Goal: Information Seeking & Learning: Check status

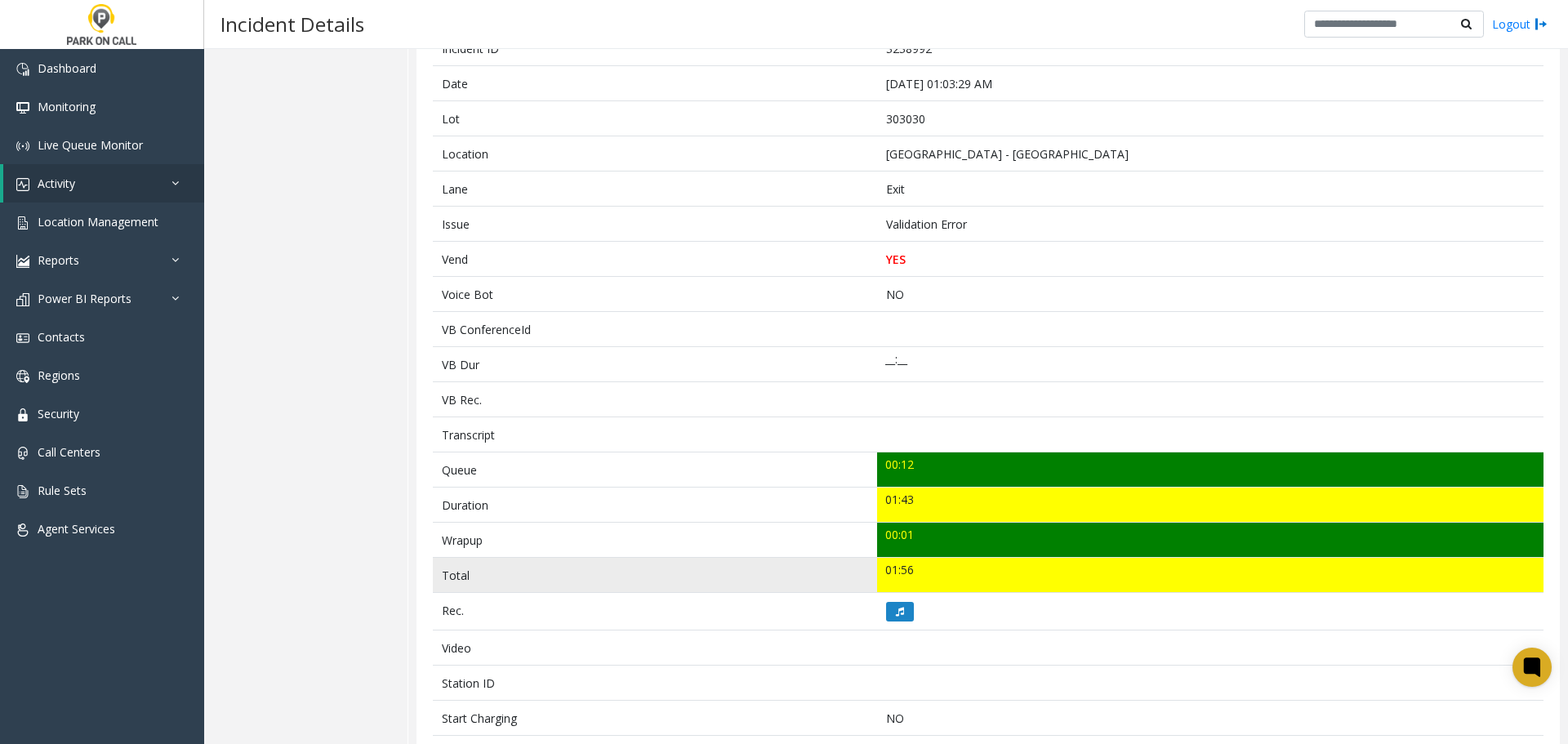
scroll to position [245, 0]
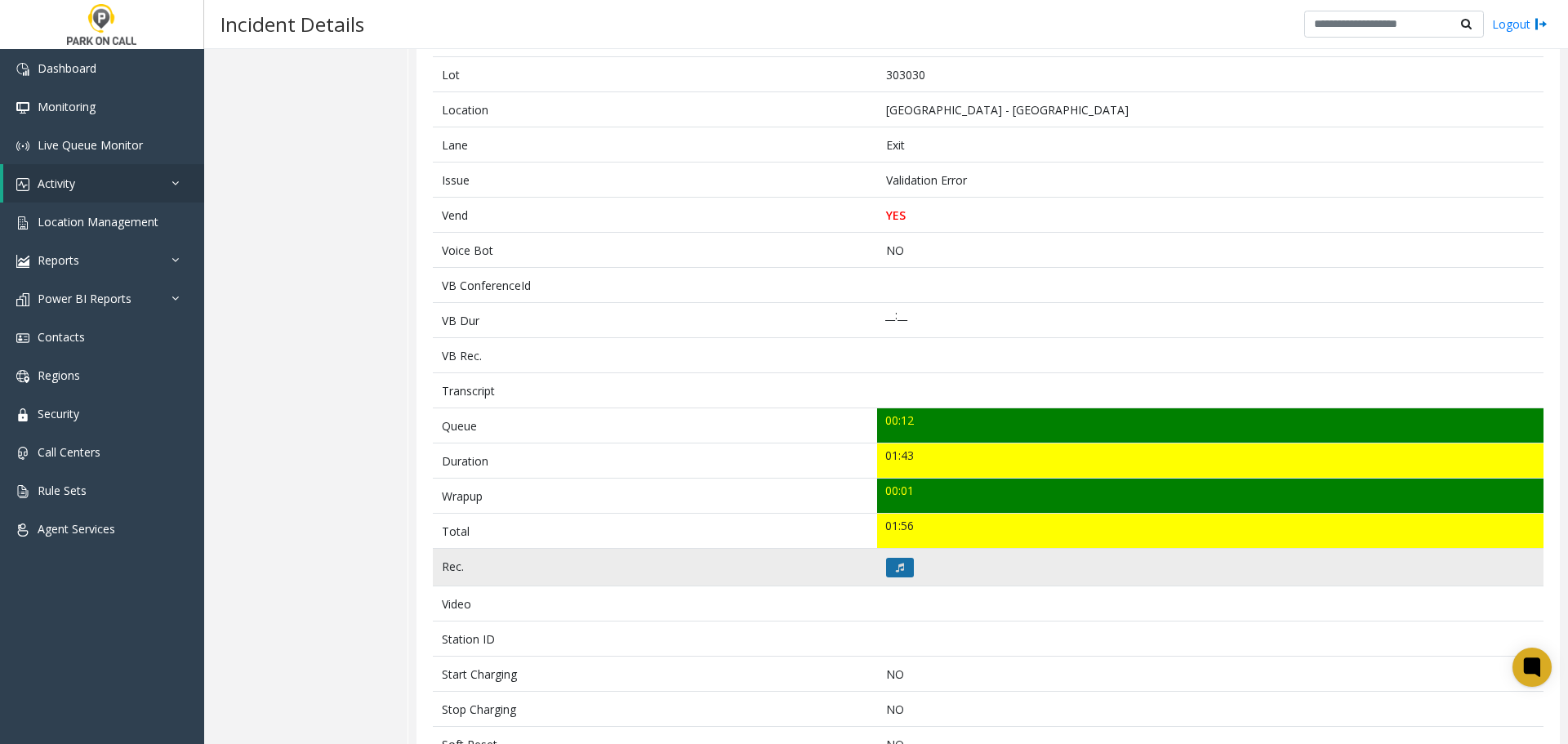
click at [896, 568] on icon at bounding box center [900, 567] width 8 height 10
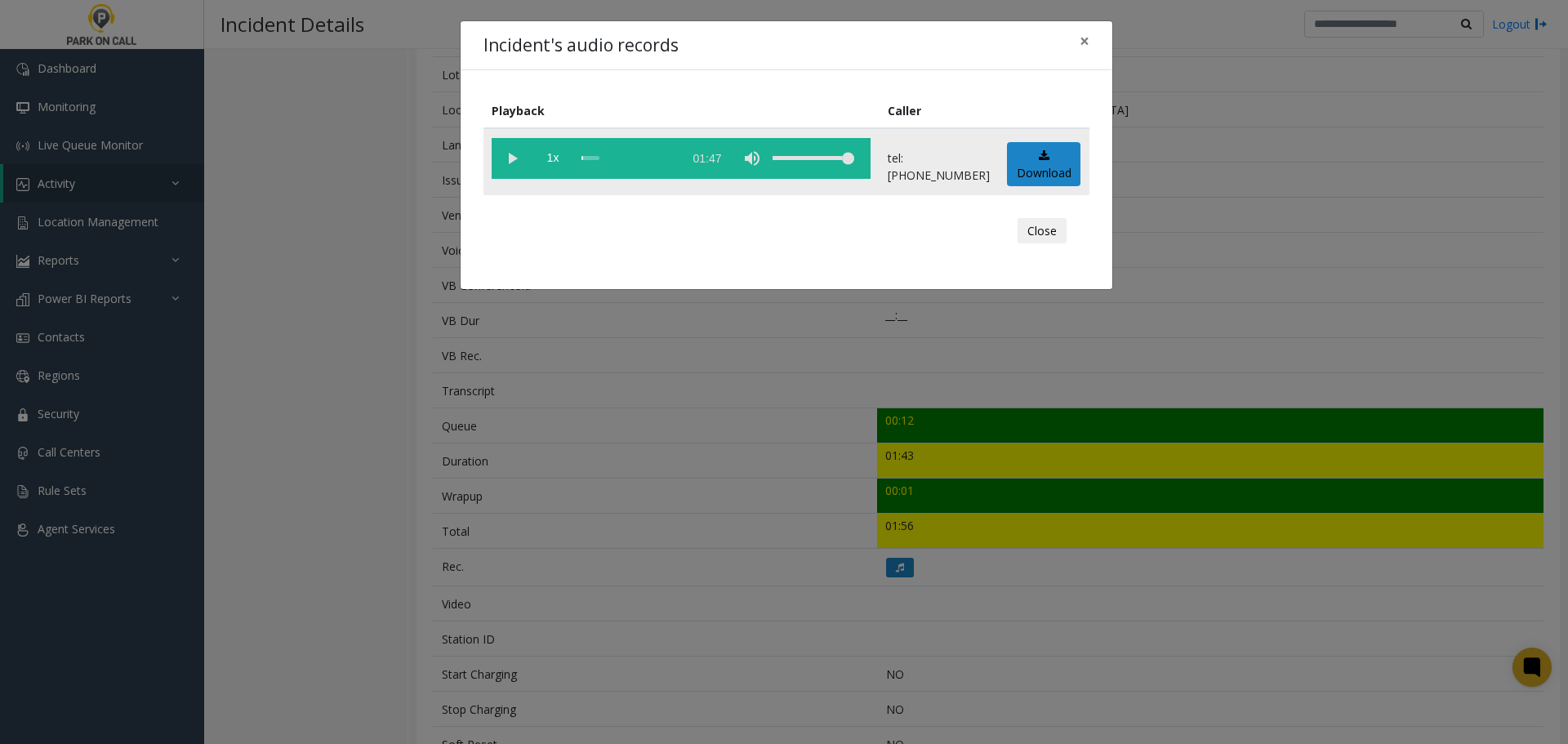
click at [514, 163] on vg-play-pause at bounding box center [512, 158] width 41 height 41
click at [1036, 232] on button "Close" at bounding box center [1041, 230] width 49 height 26
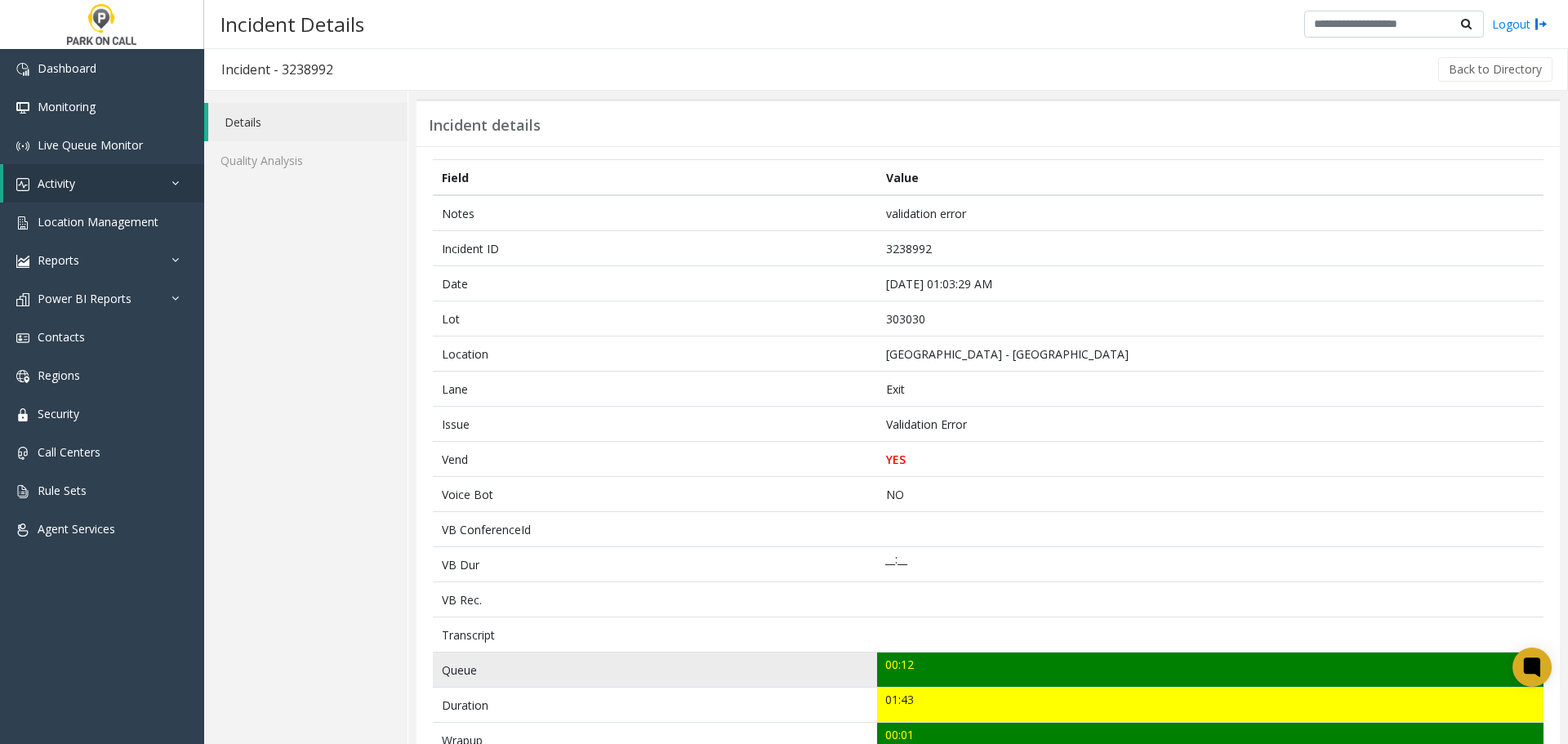
scroll to position [0, 0]
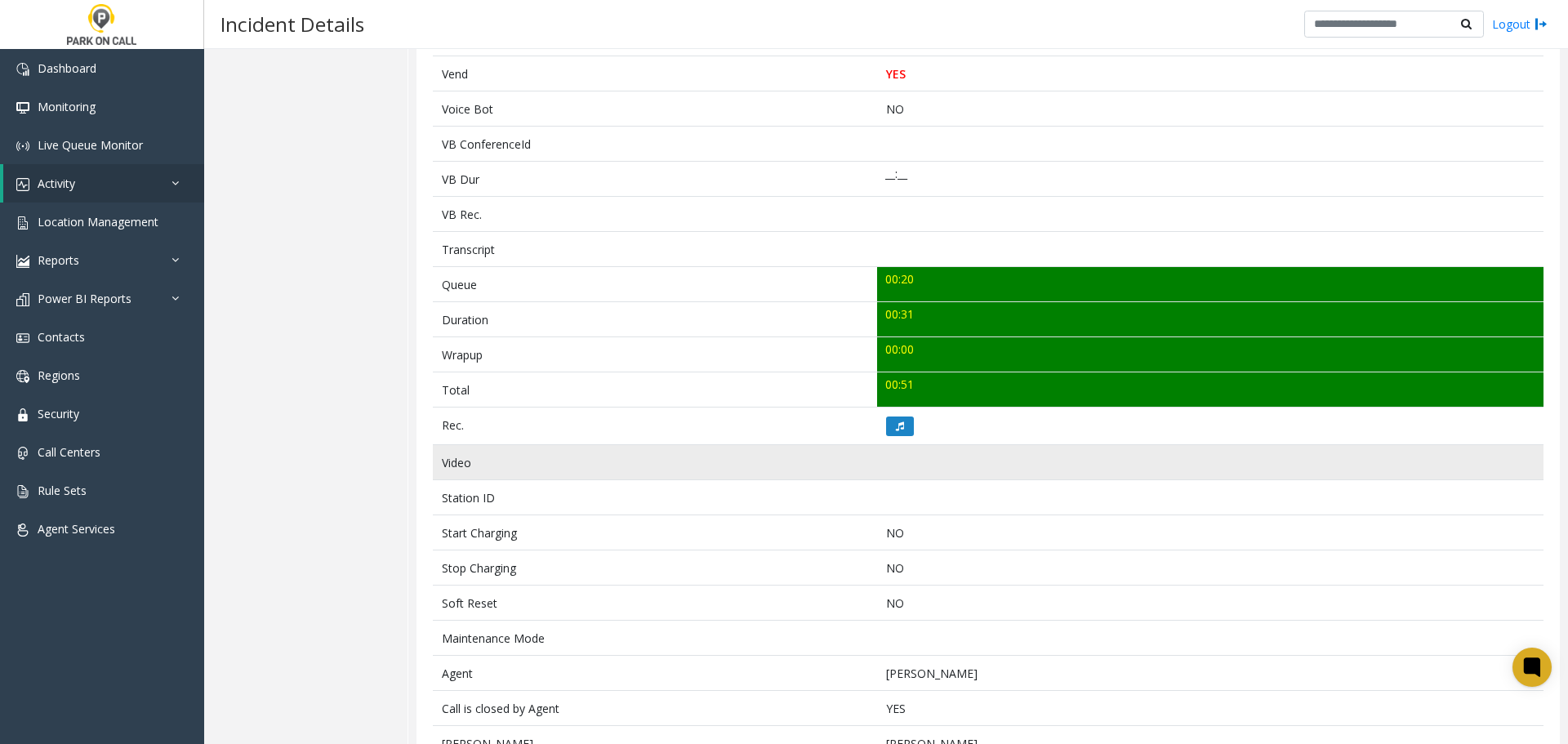
scroll to position [346, 0]
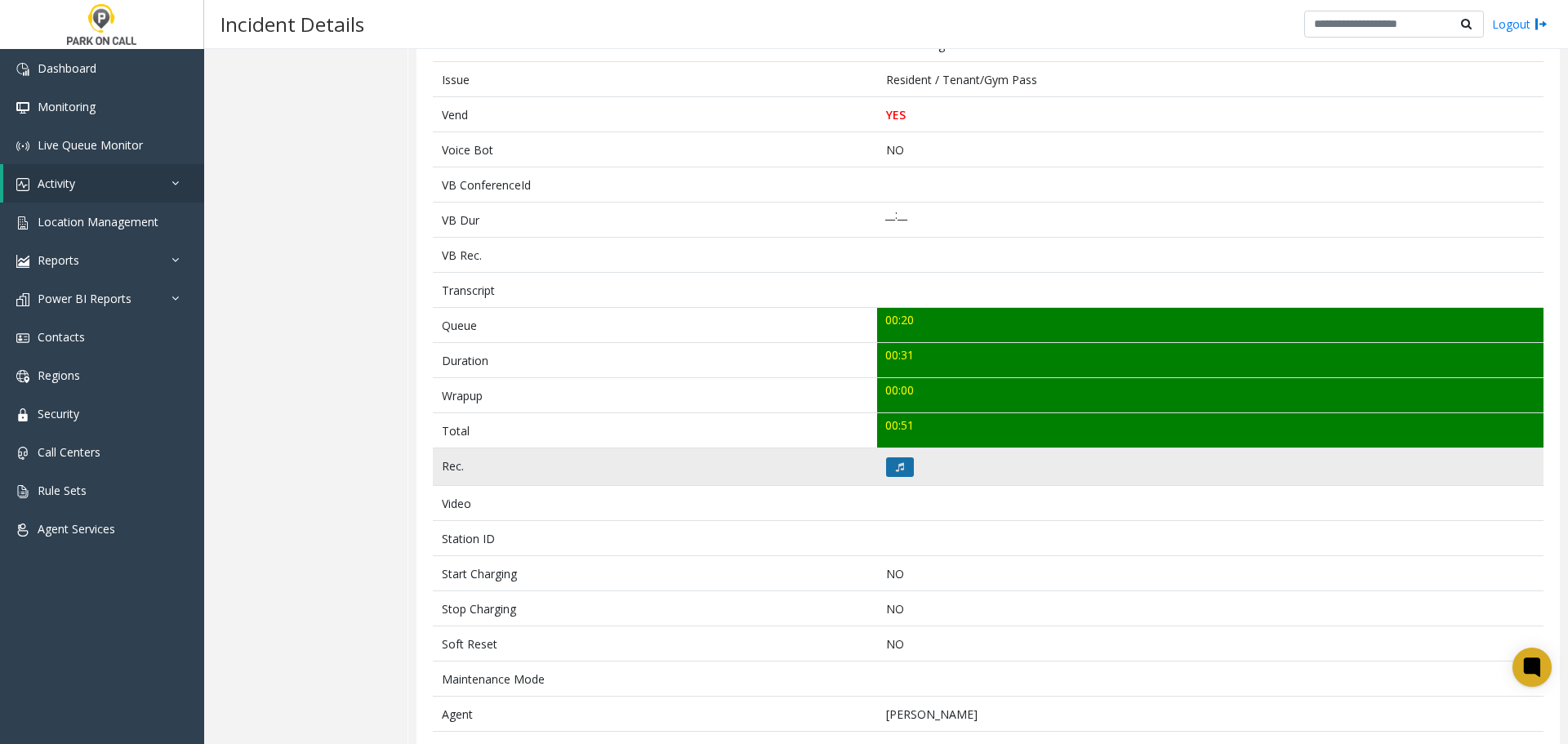
click at [894, 476] on button at bounding box center [900, 467] width 28 height 20
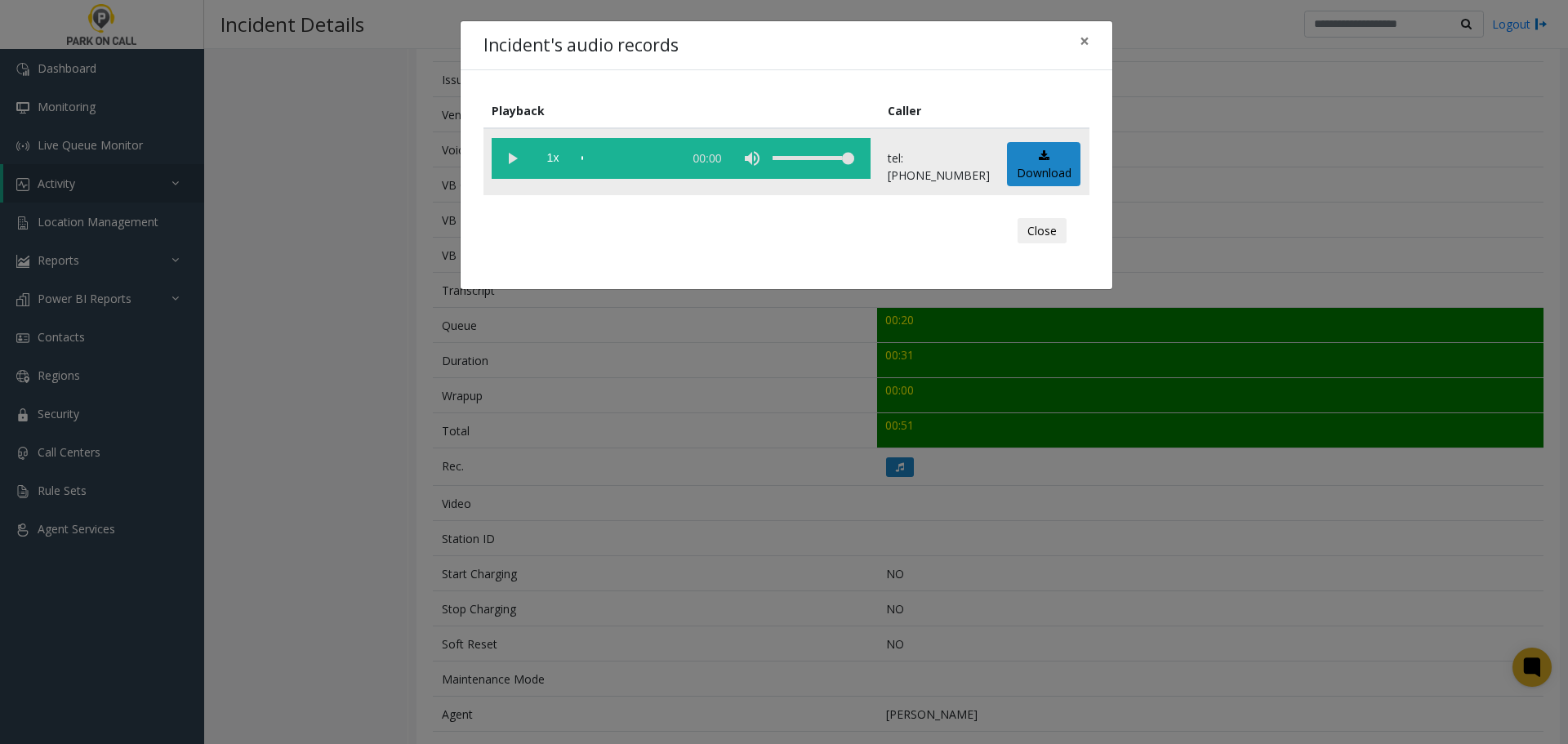
click at [507, 158] on vg-play-pause at bounding box center [512, 158] width 41 height 41
click at [591, 158] on div "scrub bar" at bounding box center [628, 158] width 93 height 41
click at [1046, 234] on button "Close" at bounding box center [1041, 230] width 49 height 26
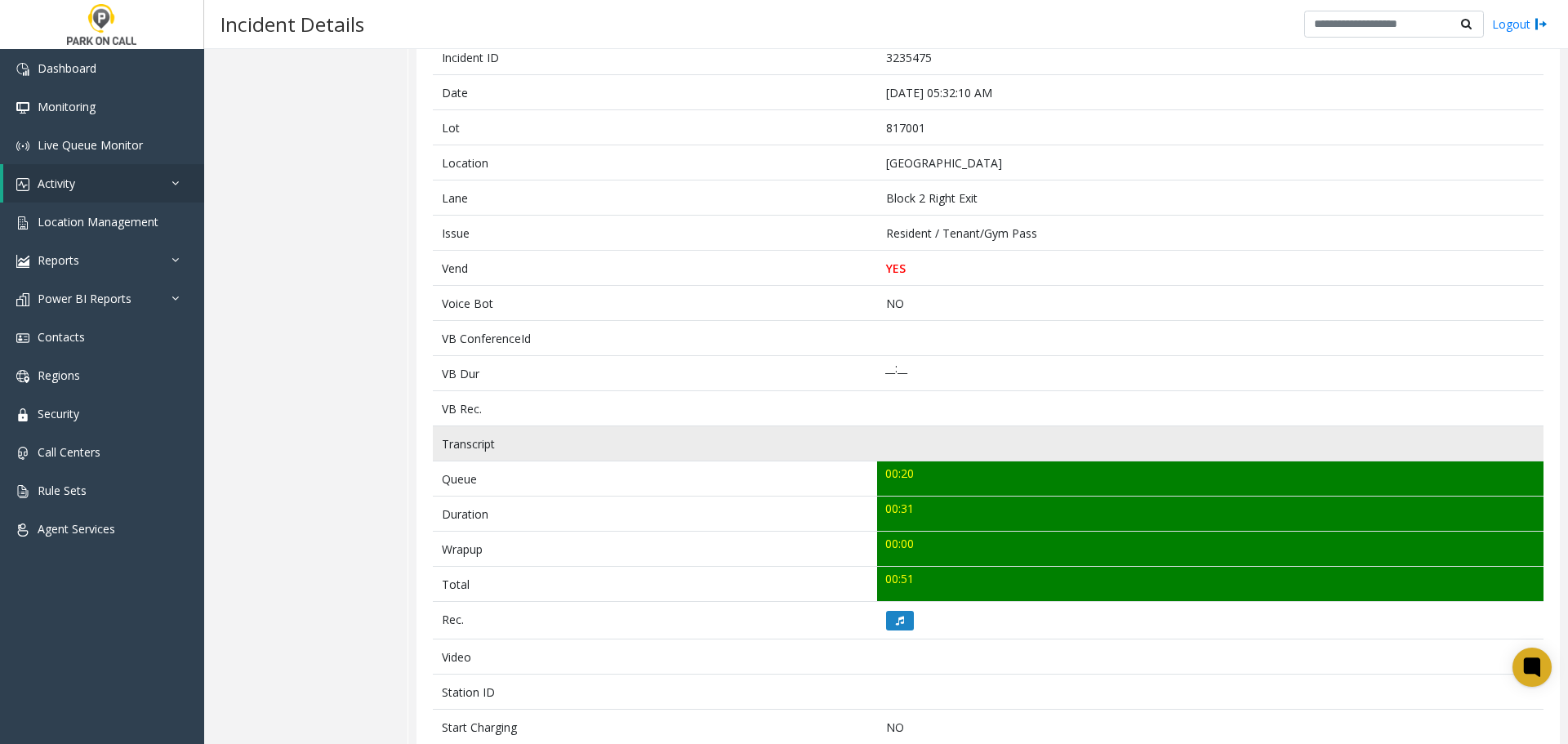
scroll to position [0, 0]
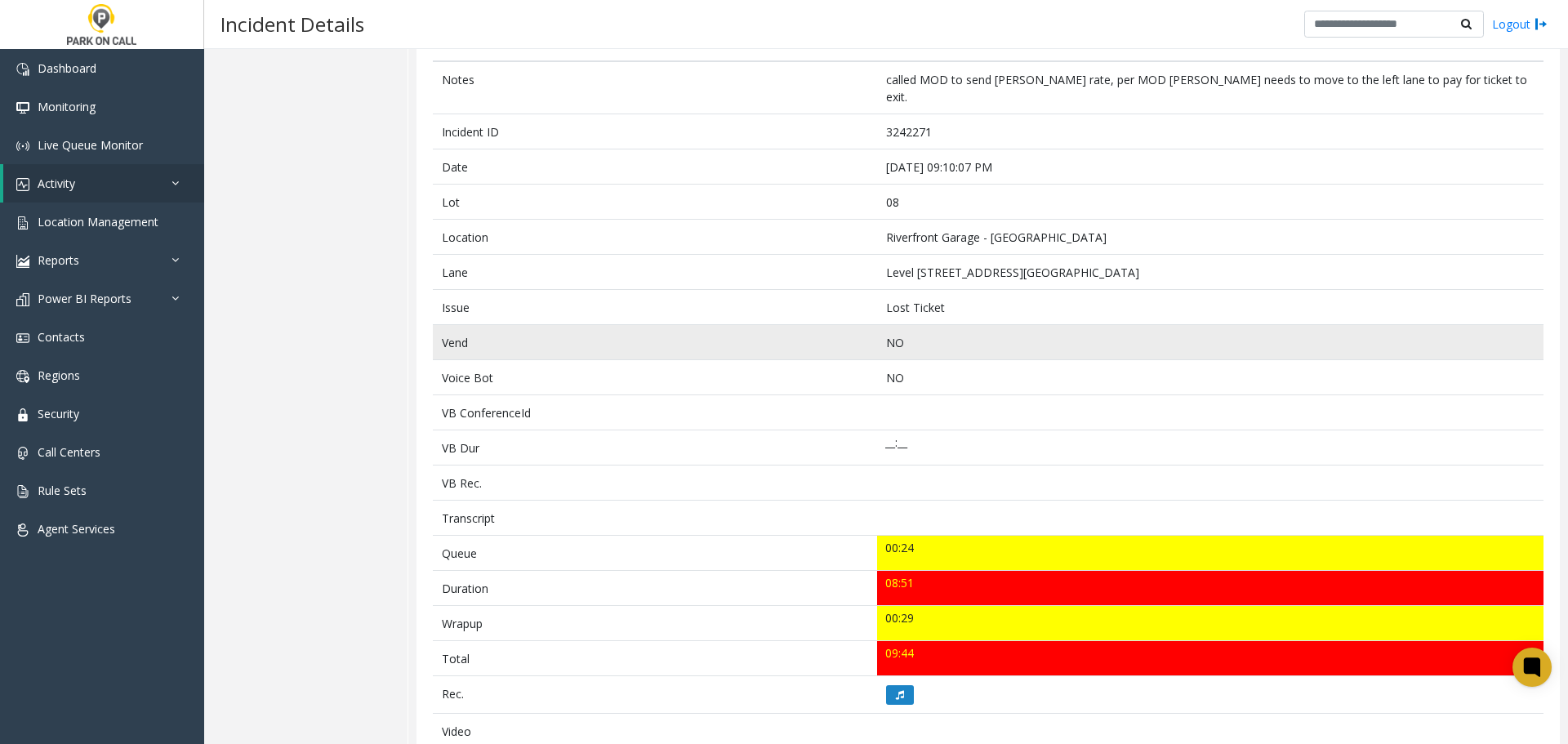
scroll to position [327, 0]
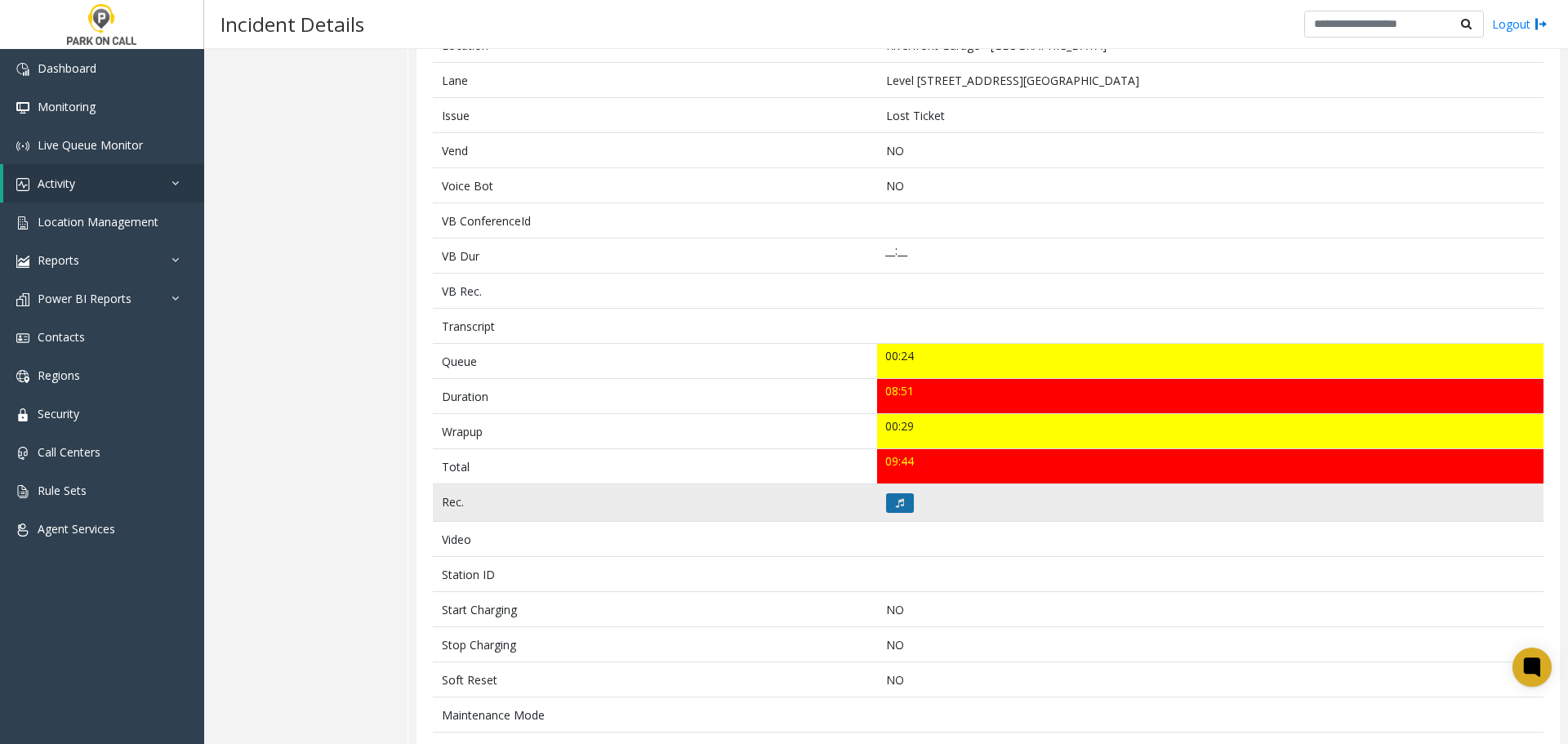
click at [891, 494] on button at bounding box center [900, 504] width 28 height 20
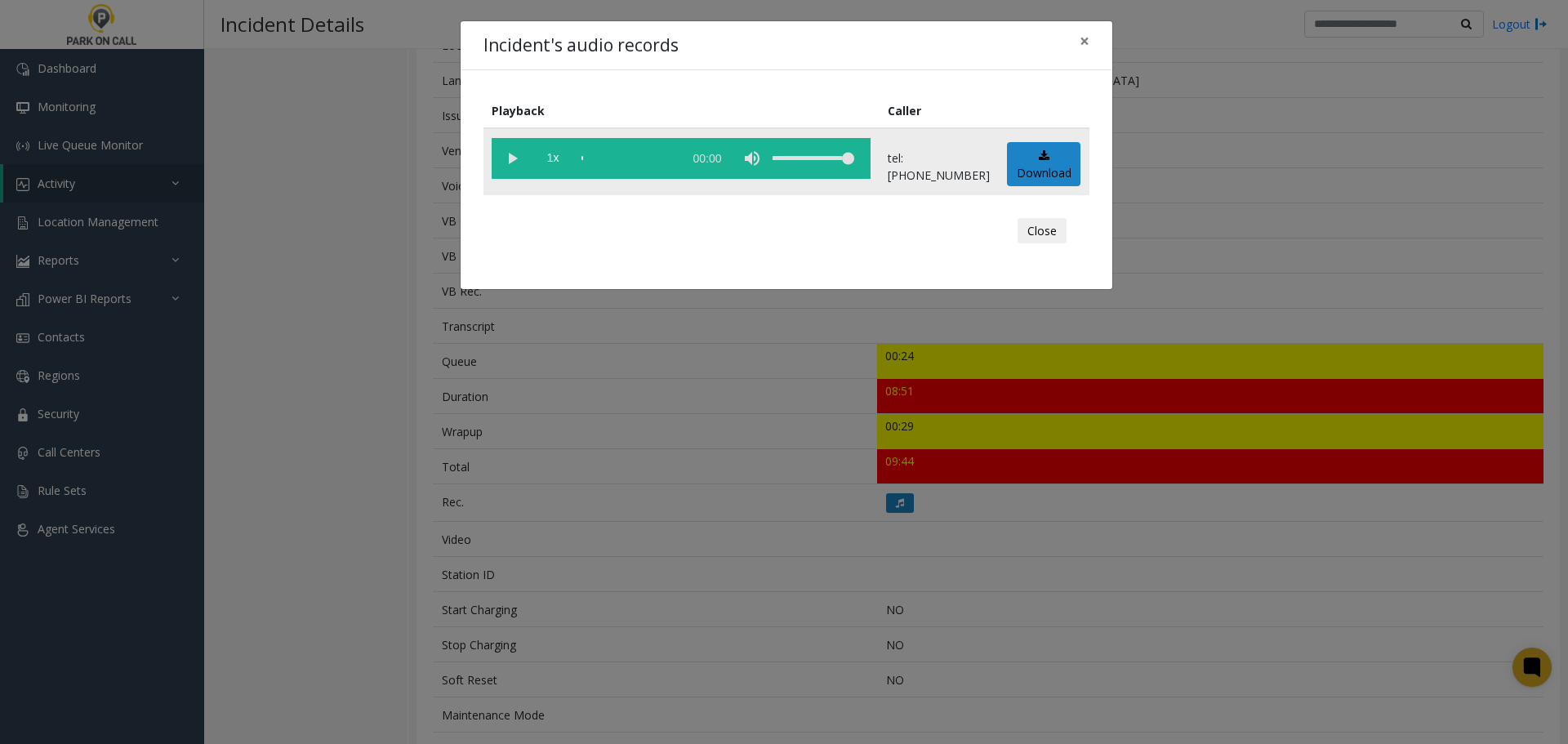
click at [519, 164] on vg-play-pause at bounding box center [512, 158] width 41 height 41
click at [513, 163] on vg-play-pause at bounding box center [512, 158] width 41 height 41
click at [510, 158] on vg-play-pause at bounding box center [512, 158] width 41 height 41
click at [513, 163] on vg-play-pause at bounding box center [512, 158] width 41 height 41
click at [521, 164] on vg-play-pause at bounding box center [512, 158] width 41 height 41
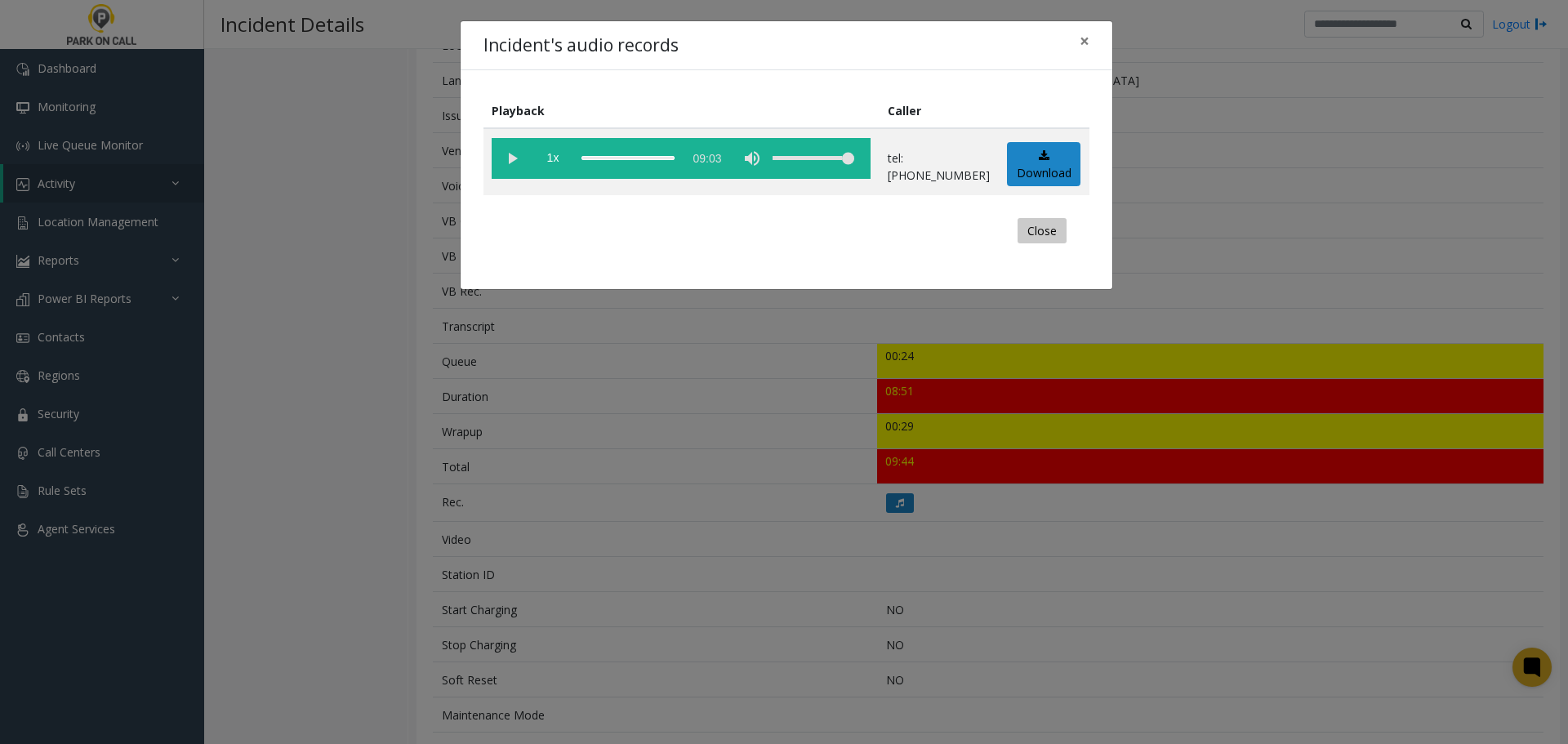
click at [1041, 227] on button "Close" at bounding box center [1041, 230] width 49 height 26
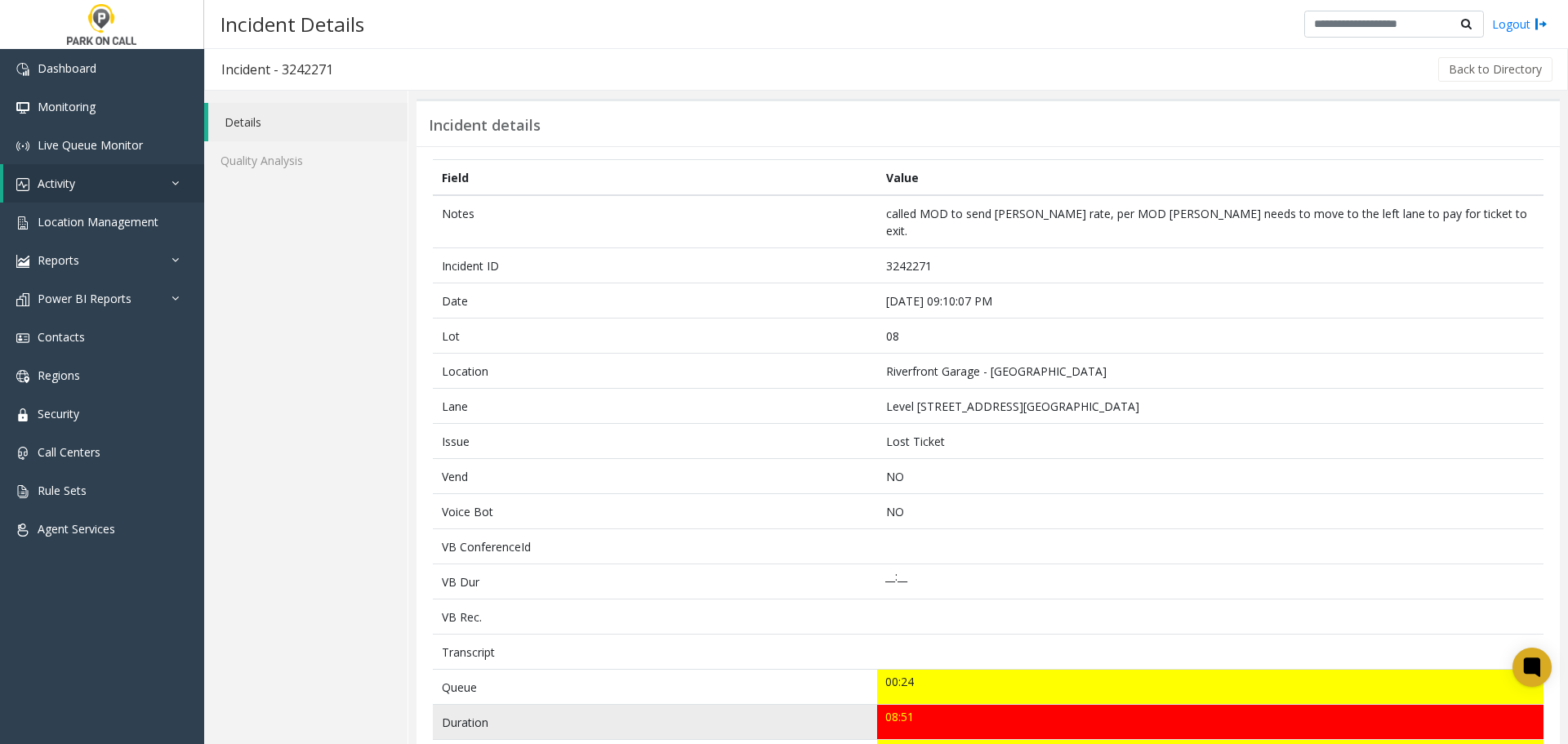
scroll to position [0, 0]
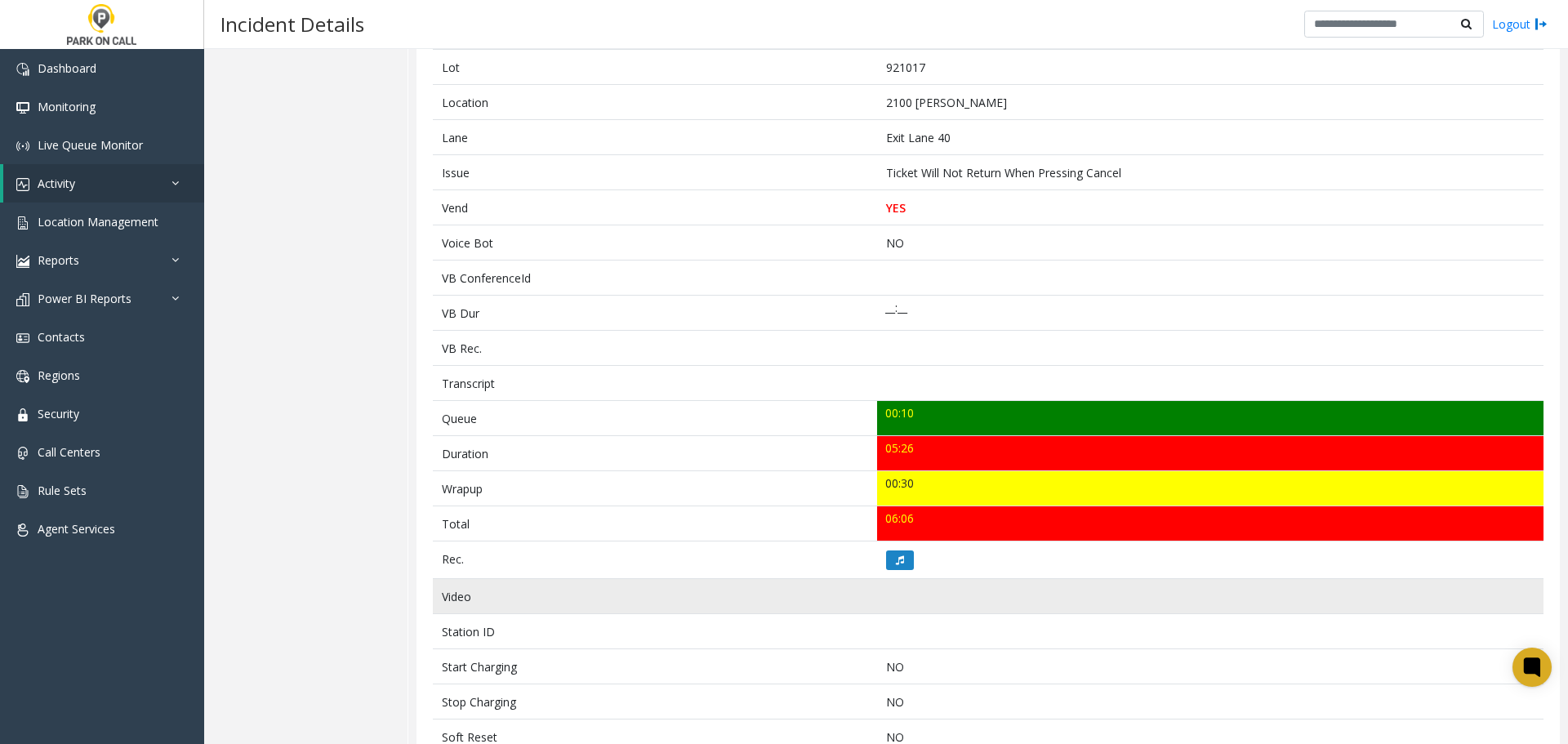
scroll to position [351, 0]
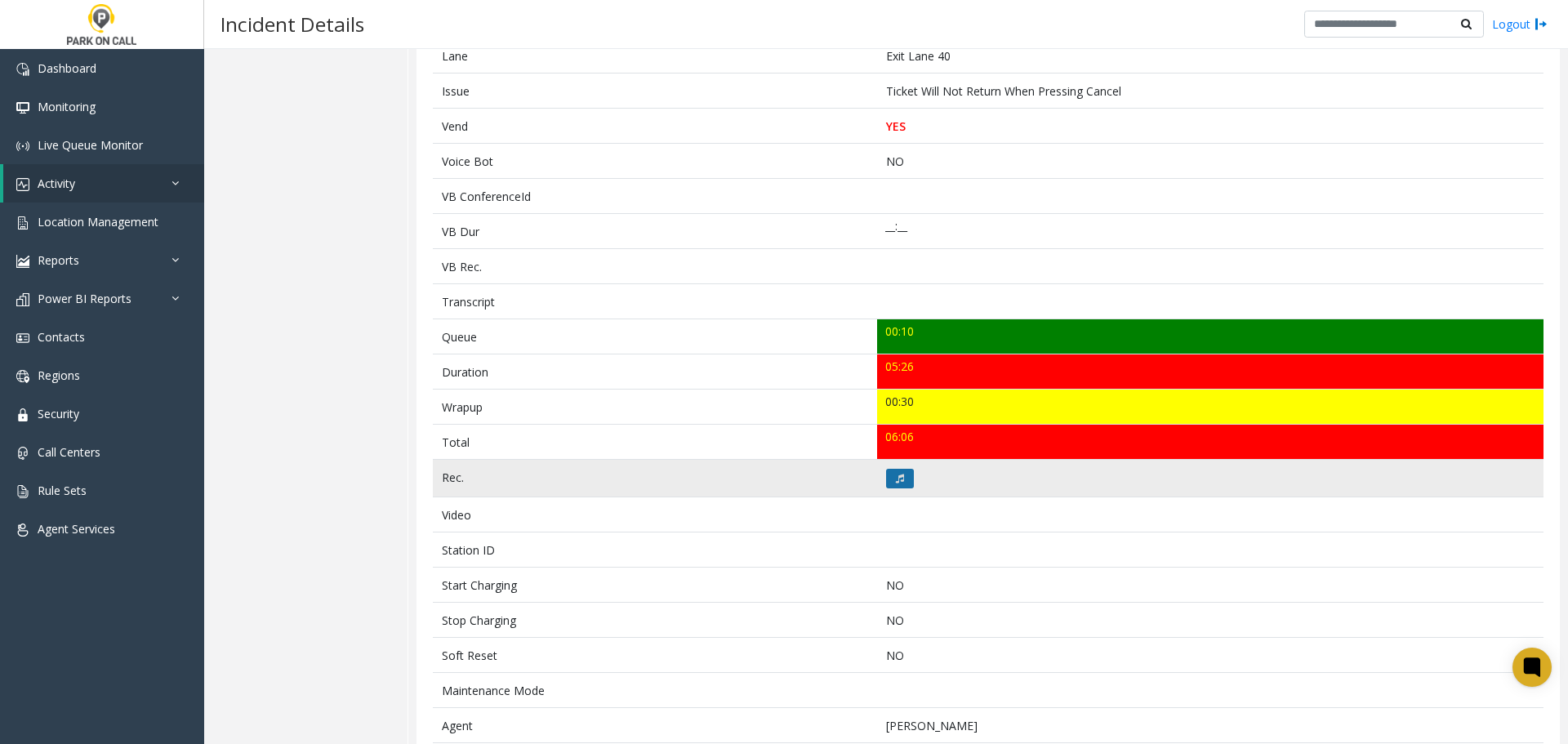
click at [896, 484] on button at bounding box center [900, 479] width 28 height 20
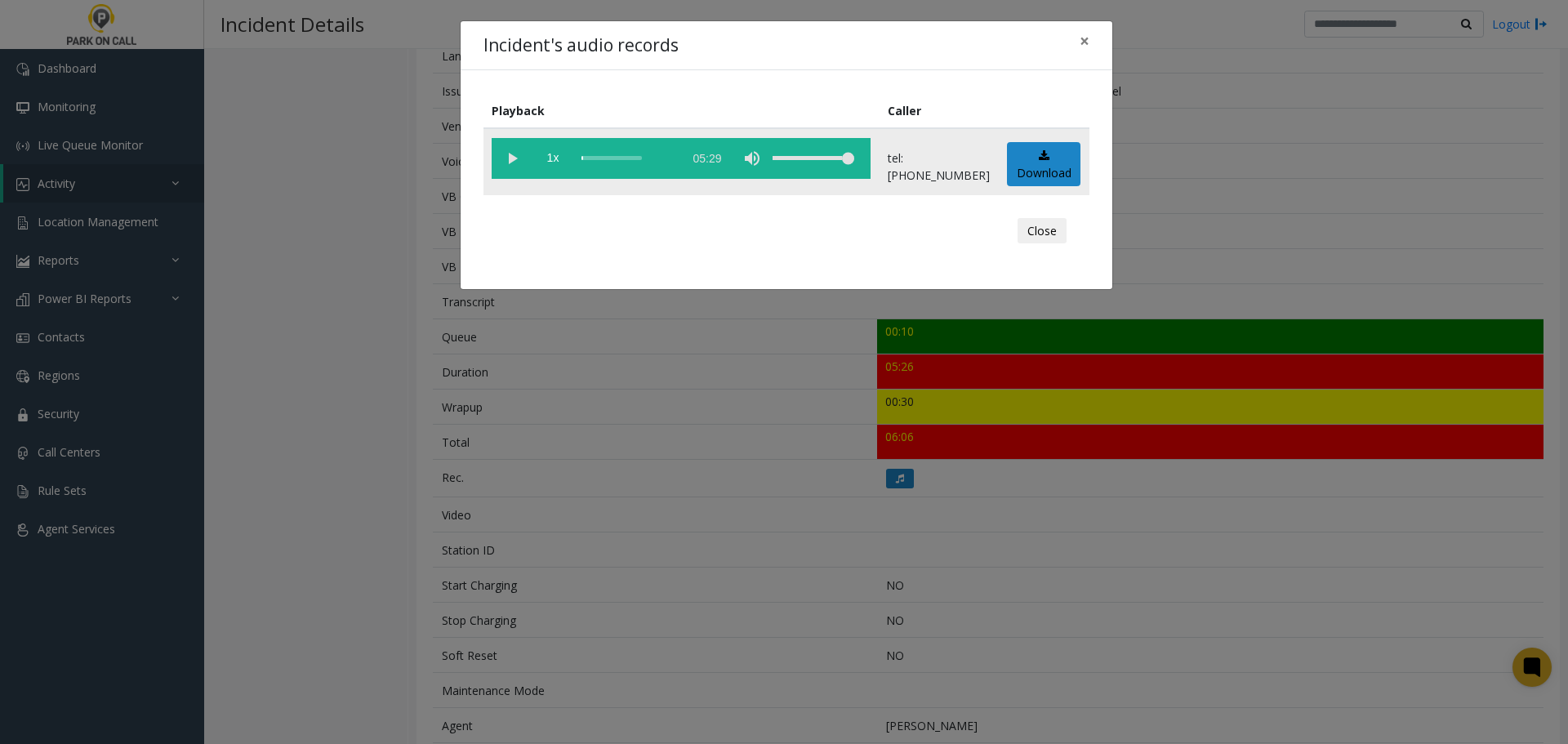
click at [514, 156] on vg-play-pause at bounding box center [512, 158] width 41 height 41
click at [1060, 231] on button "Close" at bounding box center [1041, 230] width 49 height 26
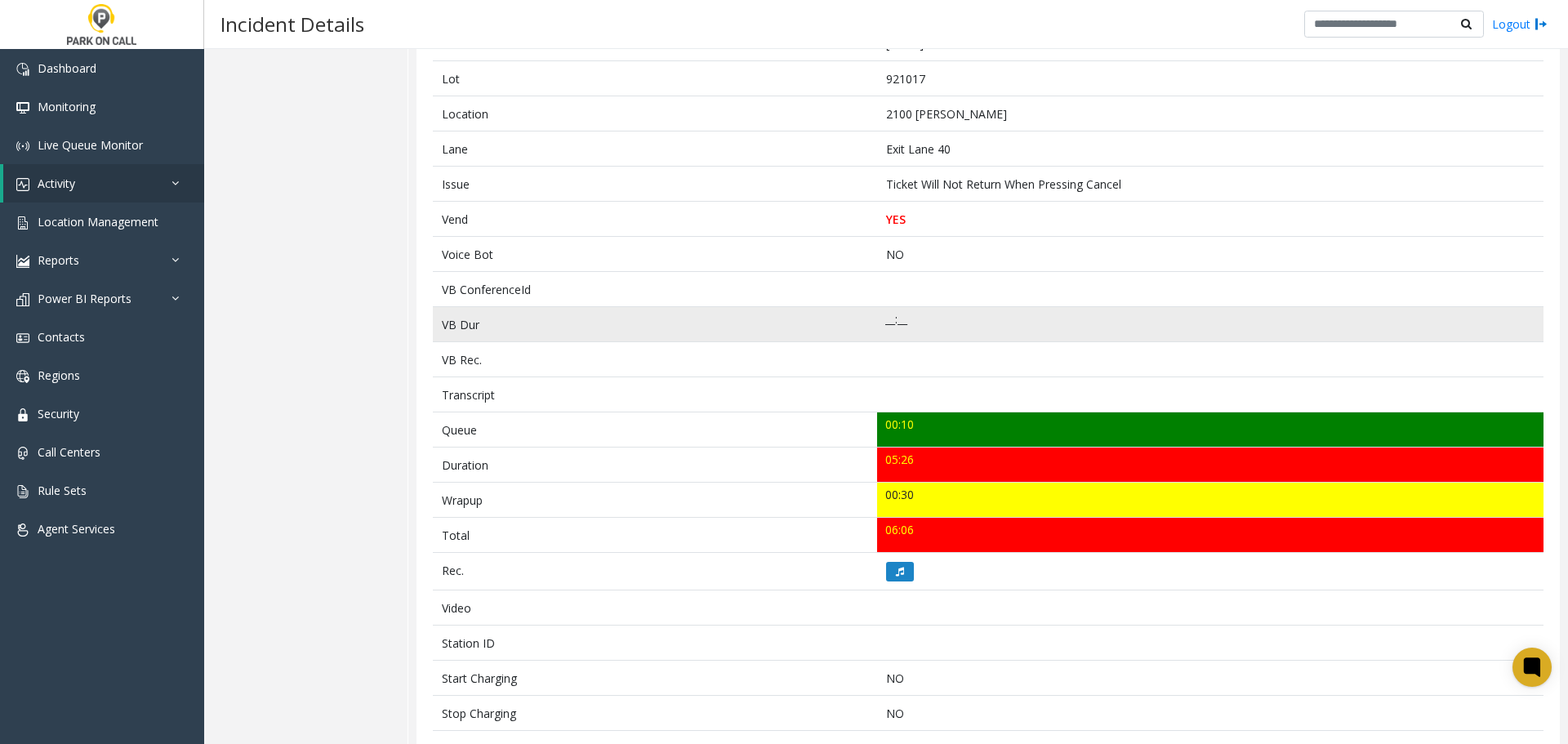
scroll to position [0, 0]
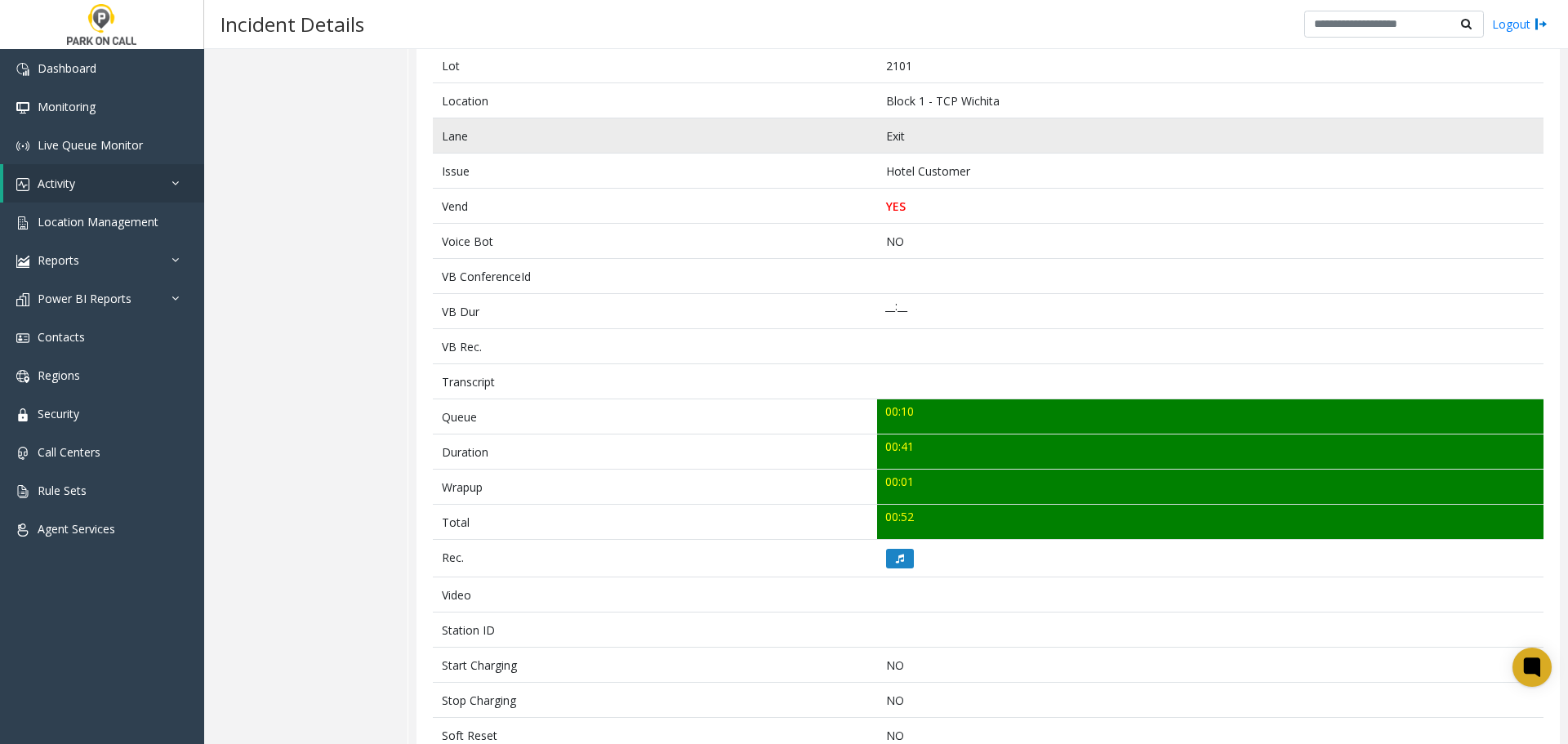
scroll to position [245, 0]
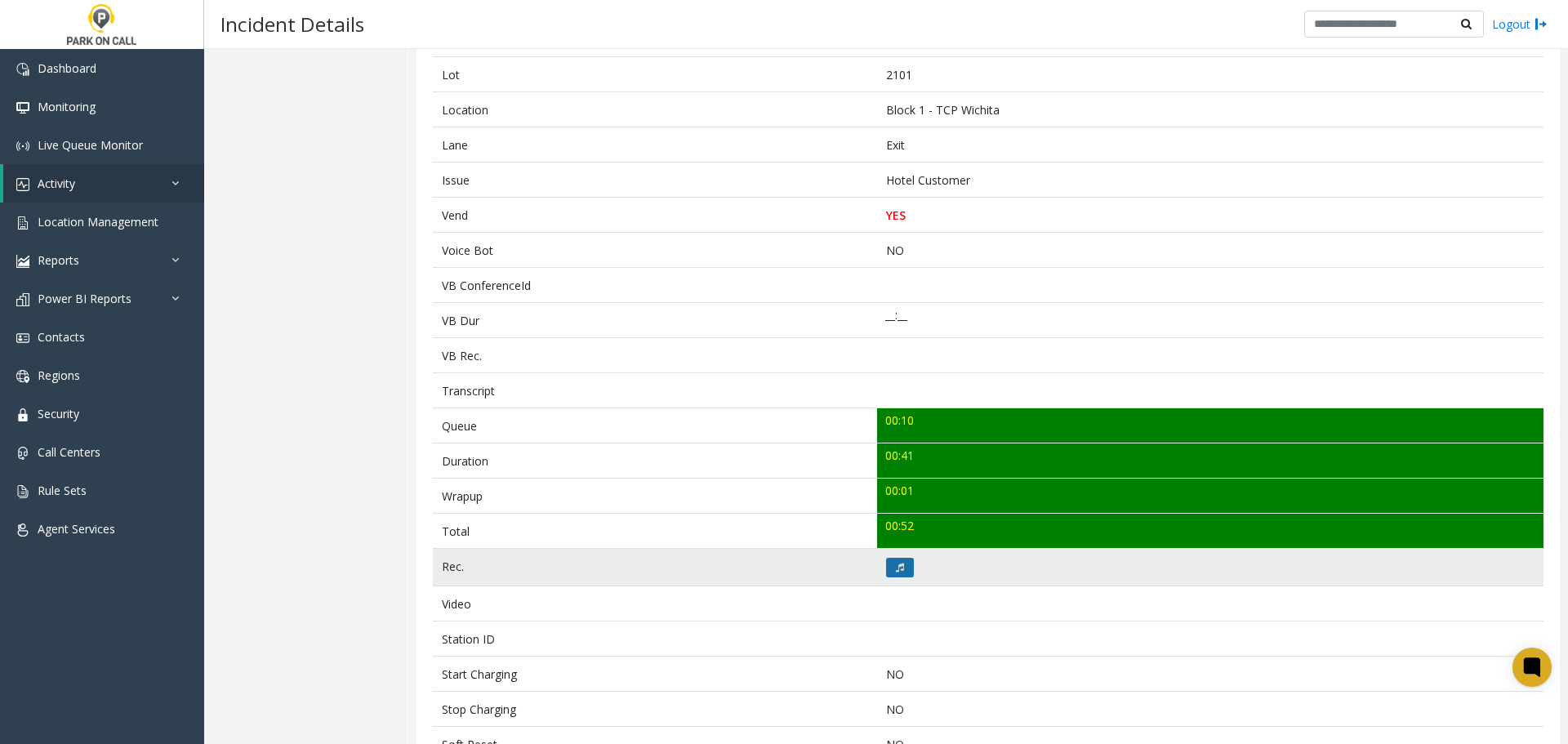
click at [898, 566] on icon at bounding box center [900, 567] width 8 height 10
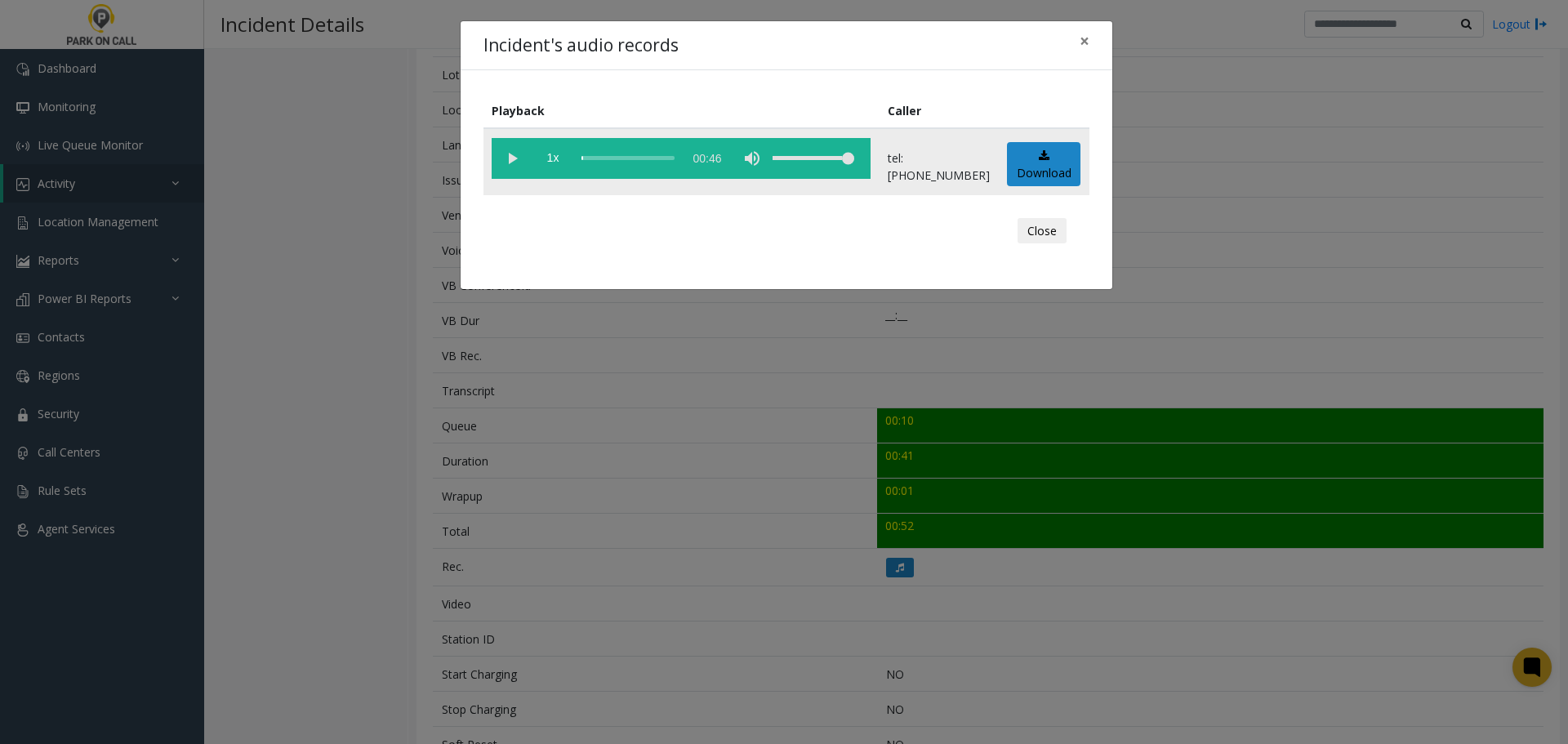
click at [503, 164] on vg-play-pause at bounding box center [512, 158] width 41 height 41
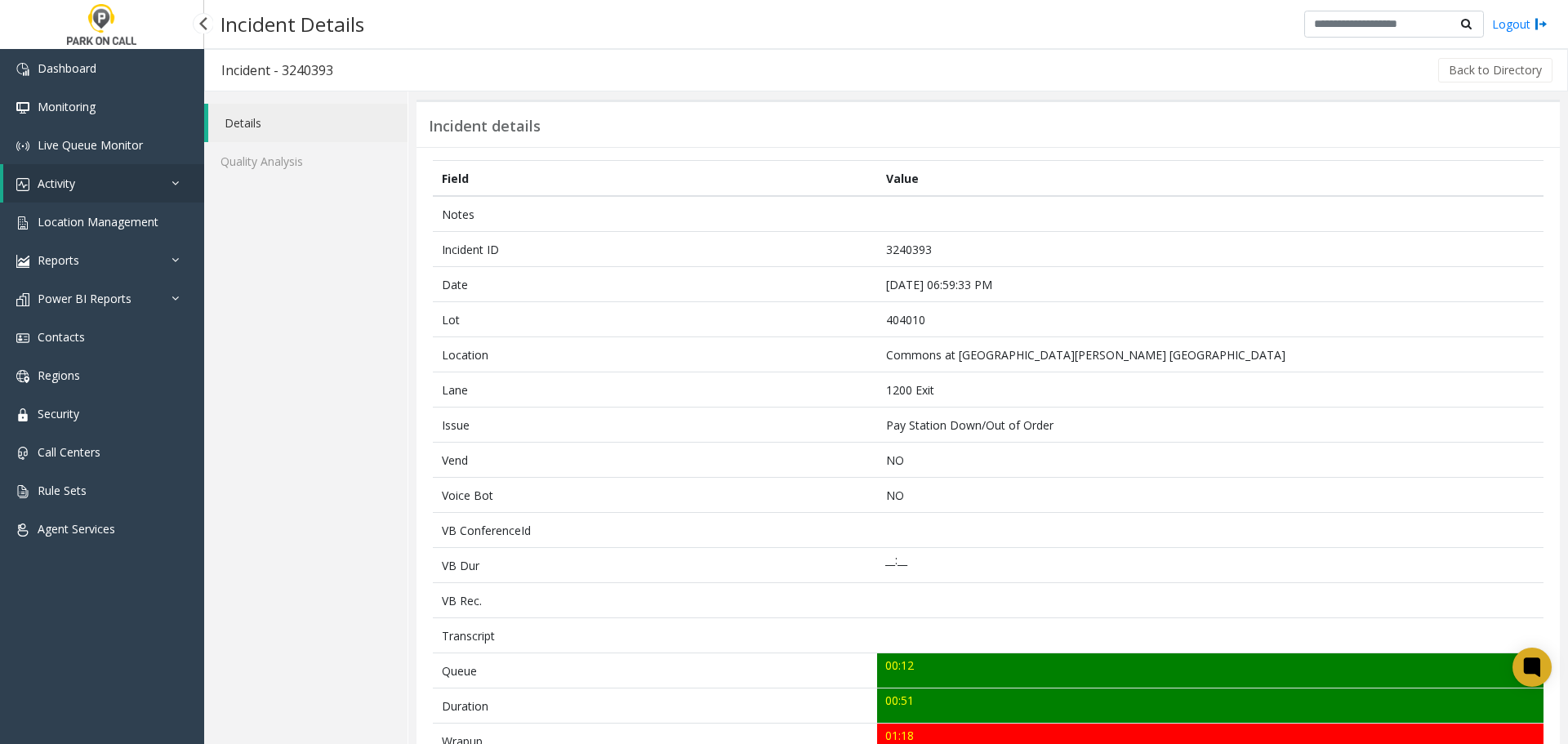
click at [95, 175] on link "Activity" at bounding box center [103, 183] width 201 height 39
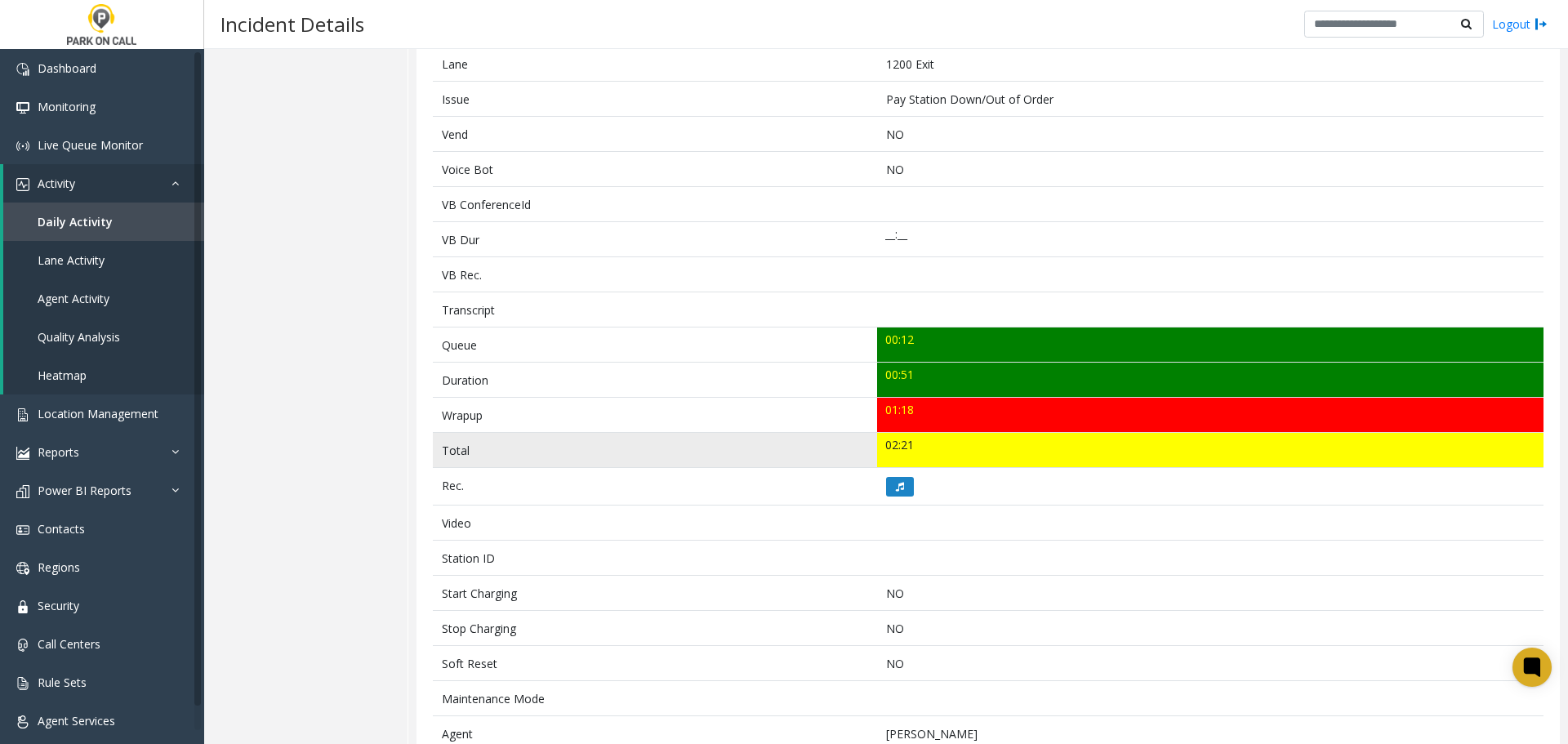
scroll to position [438, 0]
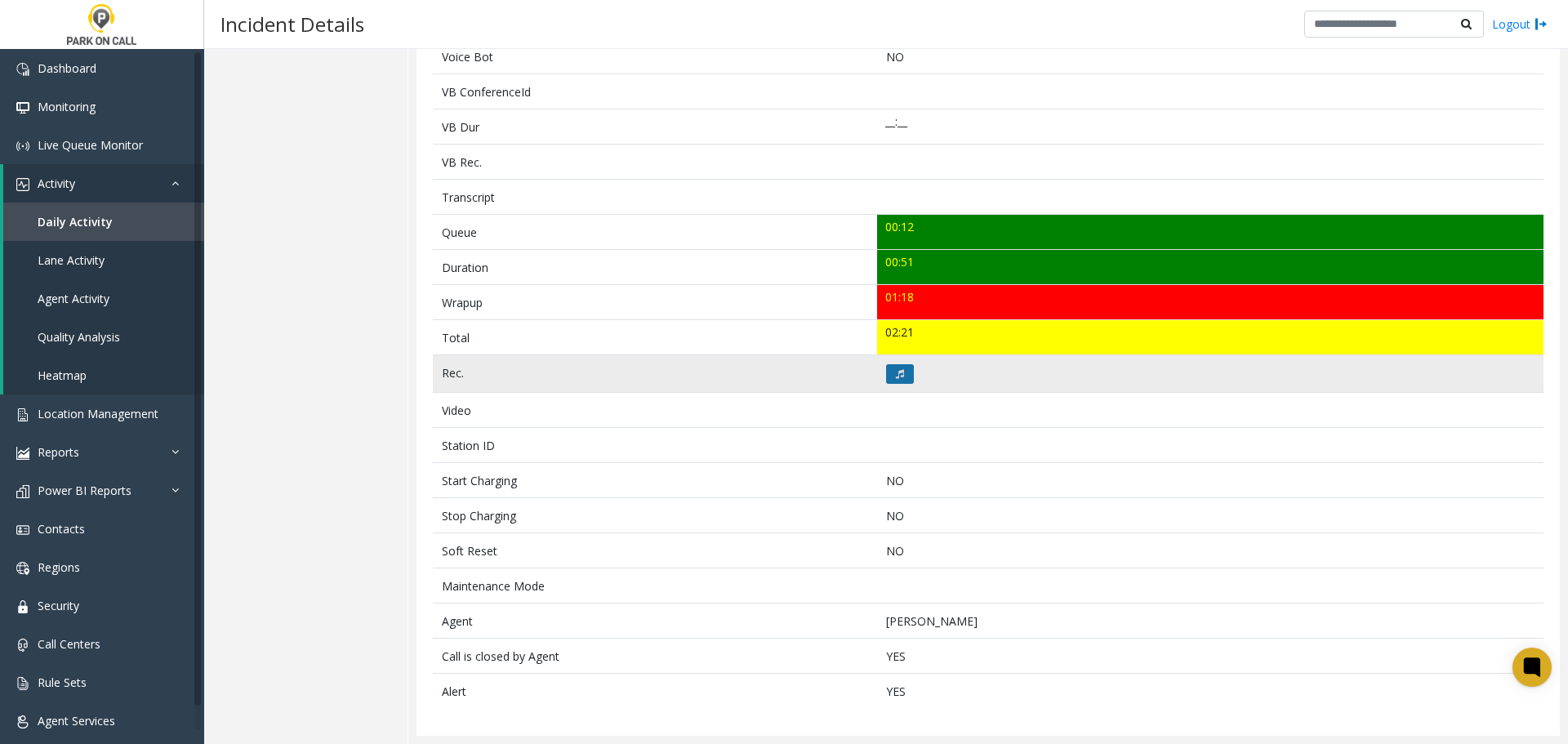
click at [898, 377] on icon at bounding box center [900, 374] width 8 height 10
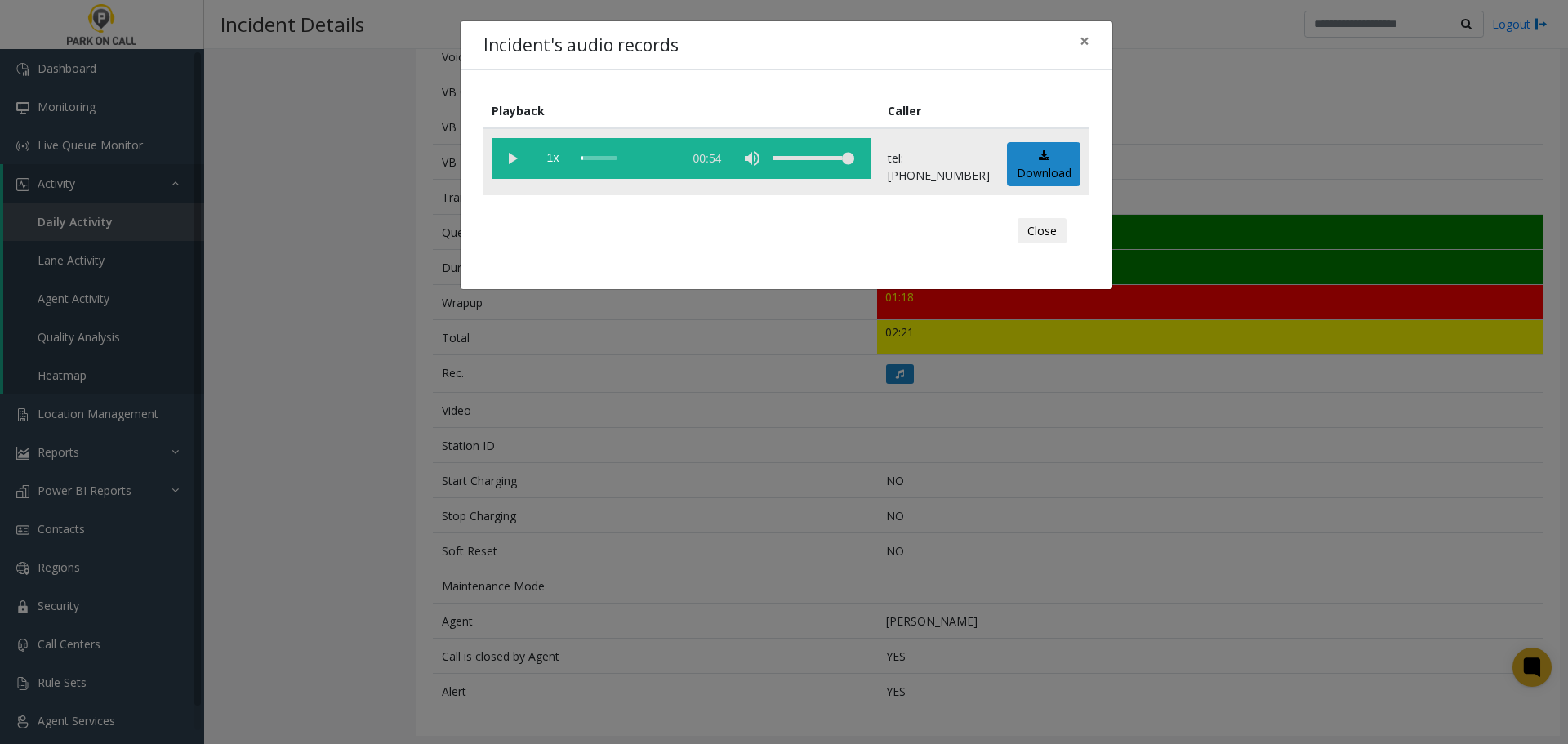
click at [520, 158] on vg-play-pause at bounding box center [512, 158] width 41 height 41
click at [675, 156] on div "scrub bar" at bounding box center [628, 158] width 93 height 41
click at [526, 159] on vg-play-pause at bounding box center [512, 158] width 41 height 41
click at [675, 160] on div "scrub bar" at bounding box center [628, 158] width 93 height 41
click at [670, 158] on div "scrub bar" at bounding box center [628, 158] width 93 height 41
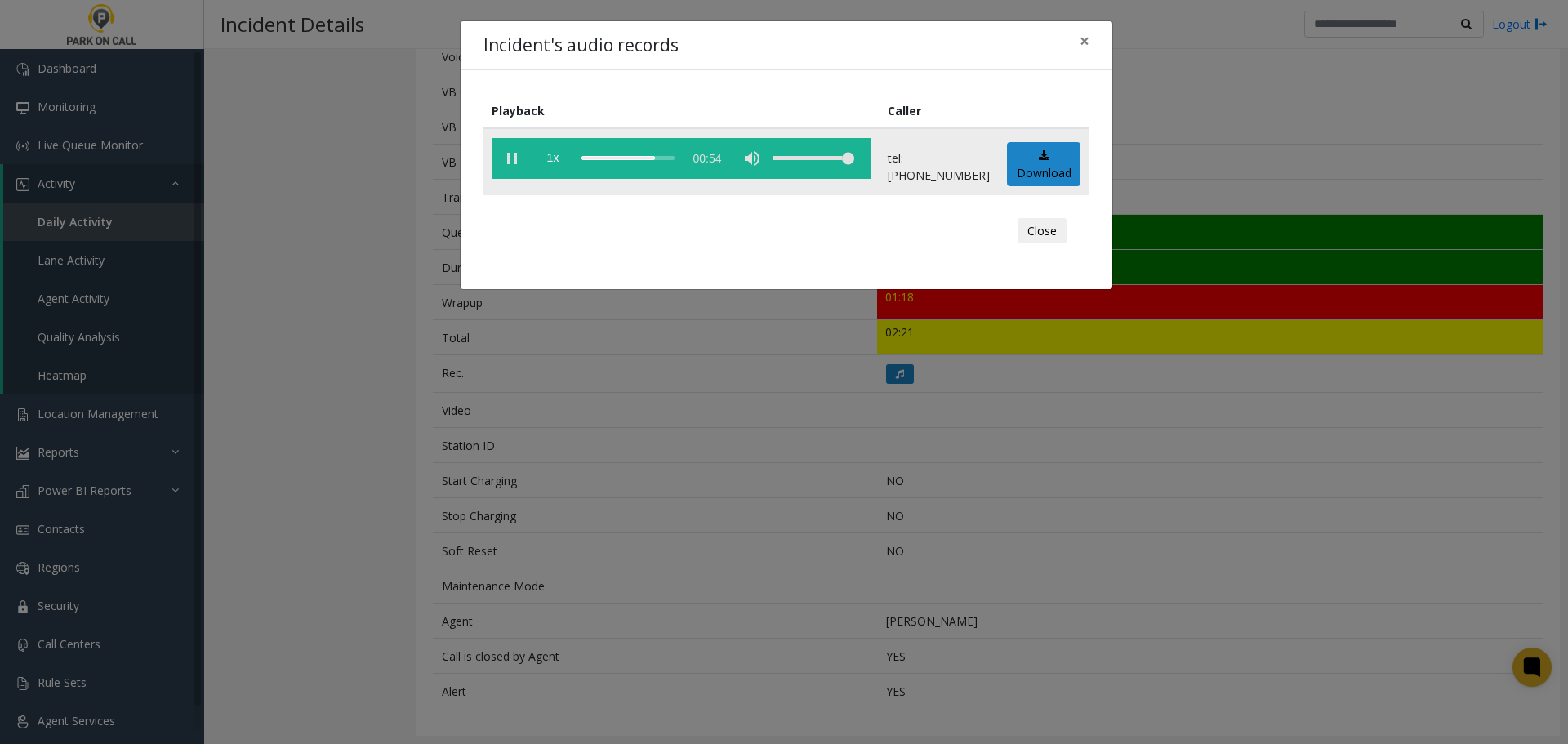
click at [660, 157] on div "scrub bar" at bounding box center [628, 158] width 93 height 41
click at [649, 157] on div "scrub bar" at bounding box center [628, 158] width 93 height 41
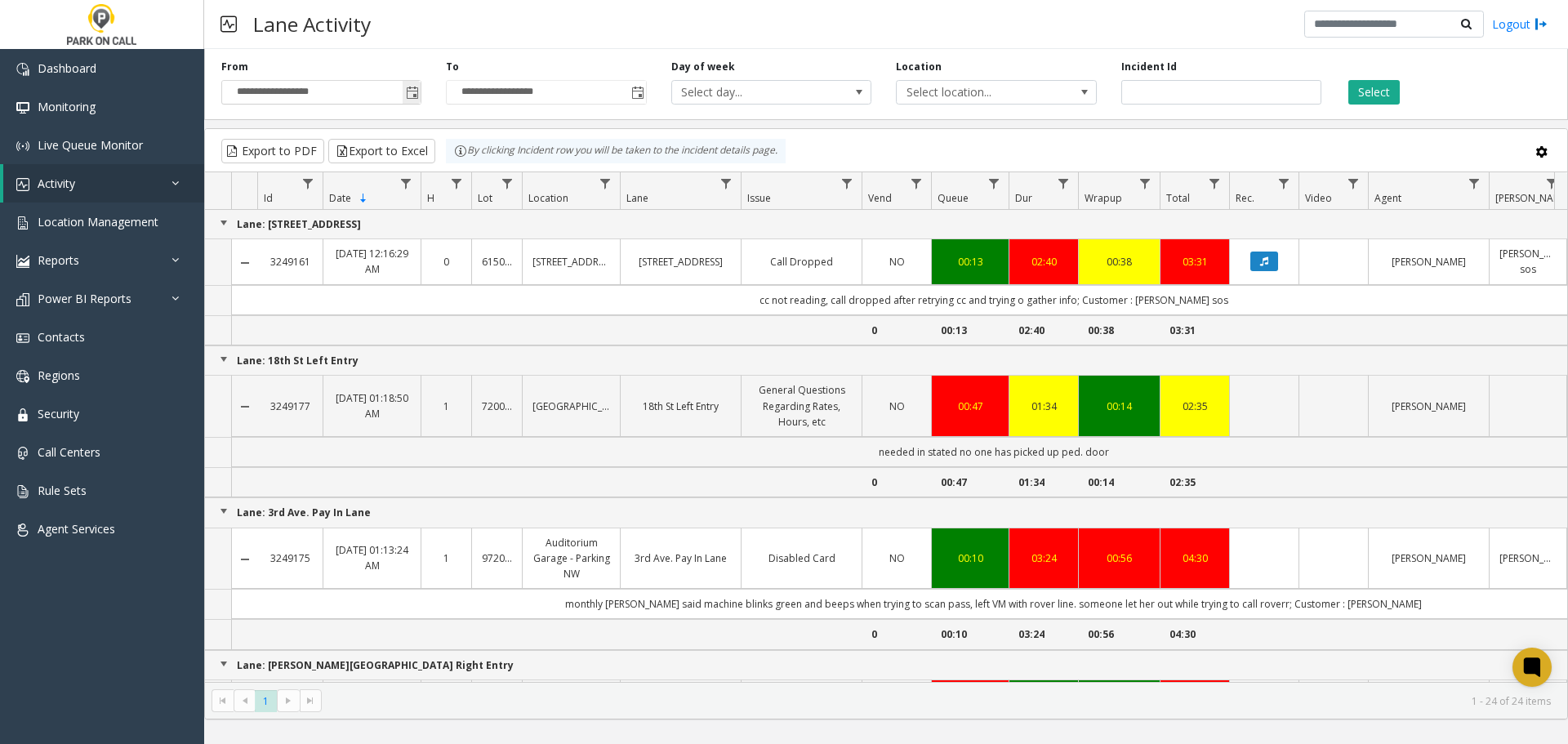
click at [421, 94] on span "**********" at bounding box center [321, 92] width 200 height 25
click at [420, 96] on span "Toggle popup" at bounding box center [411, 92] width 18 height 26
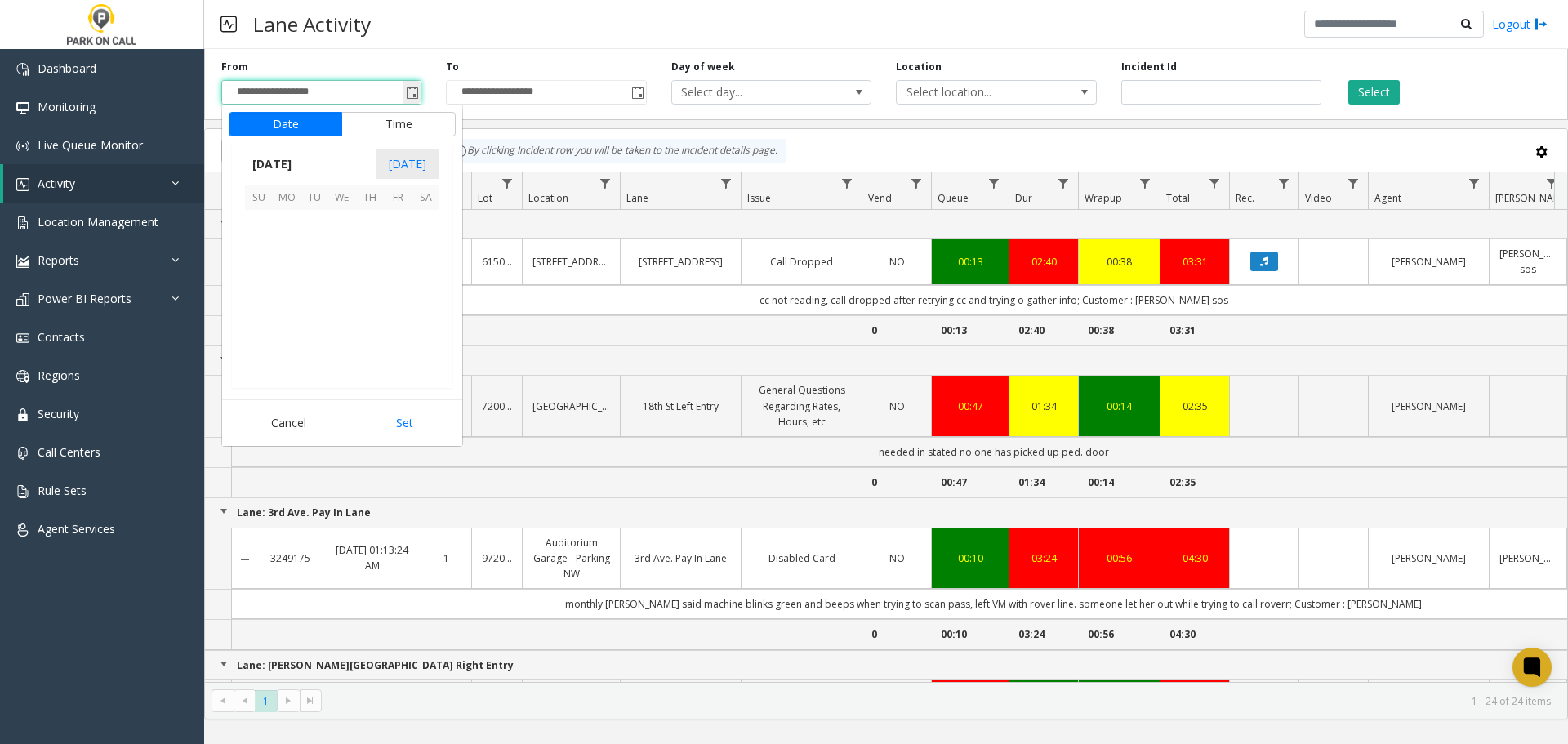
scroll to position [292884, 0]
click at [340, 282] on span "13" at bounding box center [342, 279] width 28 height 28
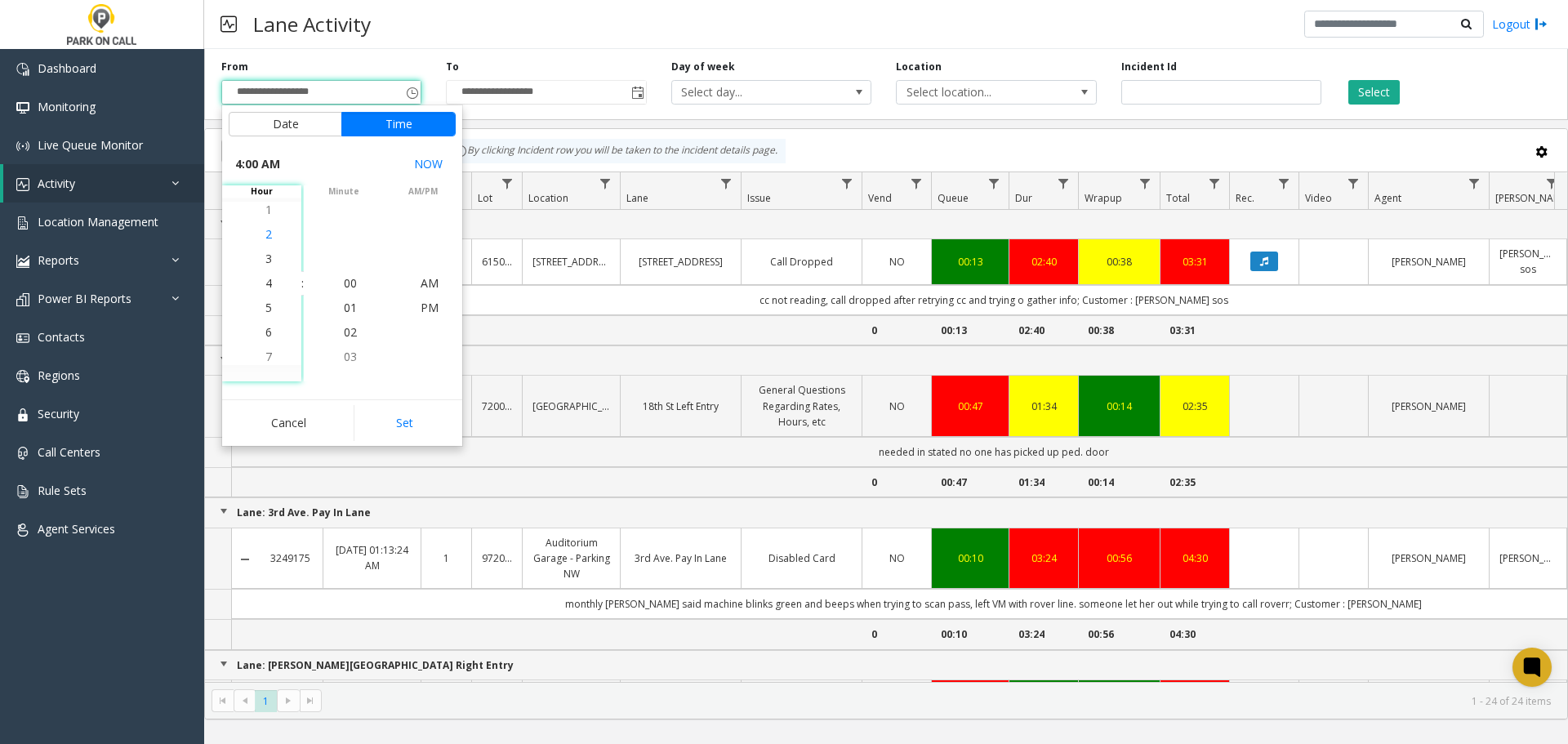
click at [267, 335] on li "6" at bounding box center [269, 332] width 58 height 25
click at [427, 310] on span "PM" at bounding box center [429, 308] width 18 height 16
click at [391, 428] on button "Set" at bounding box center [405, 423] width 103 height 36
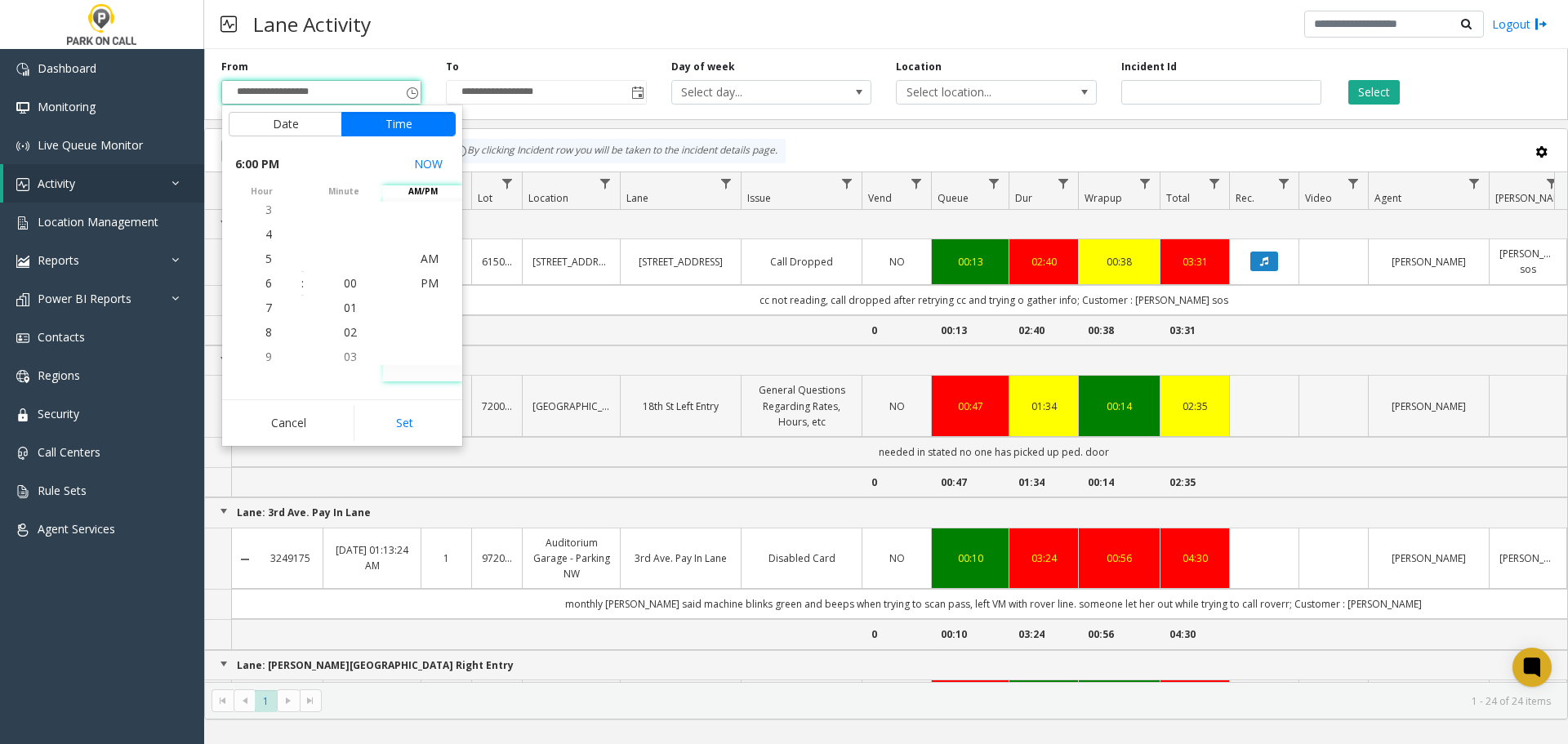
type input "**********"
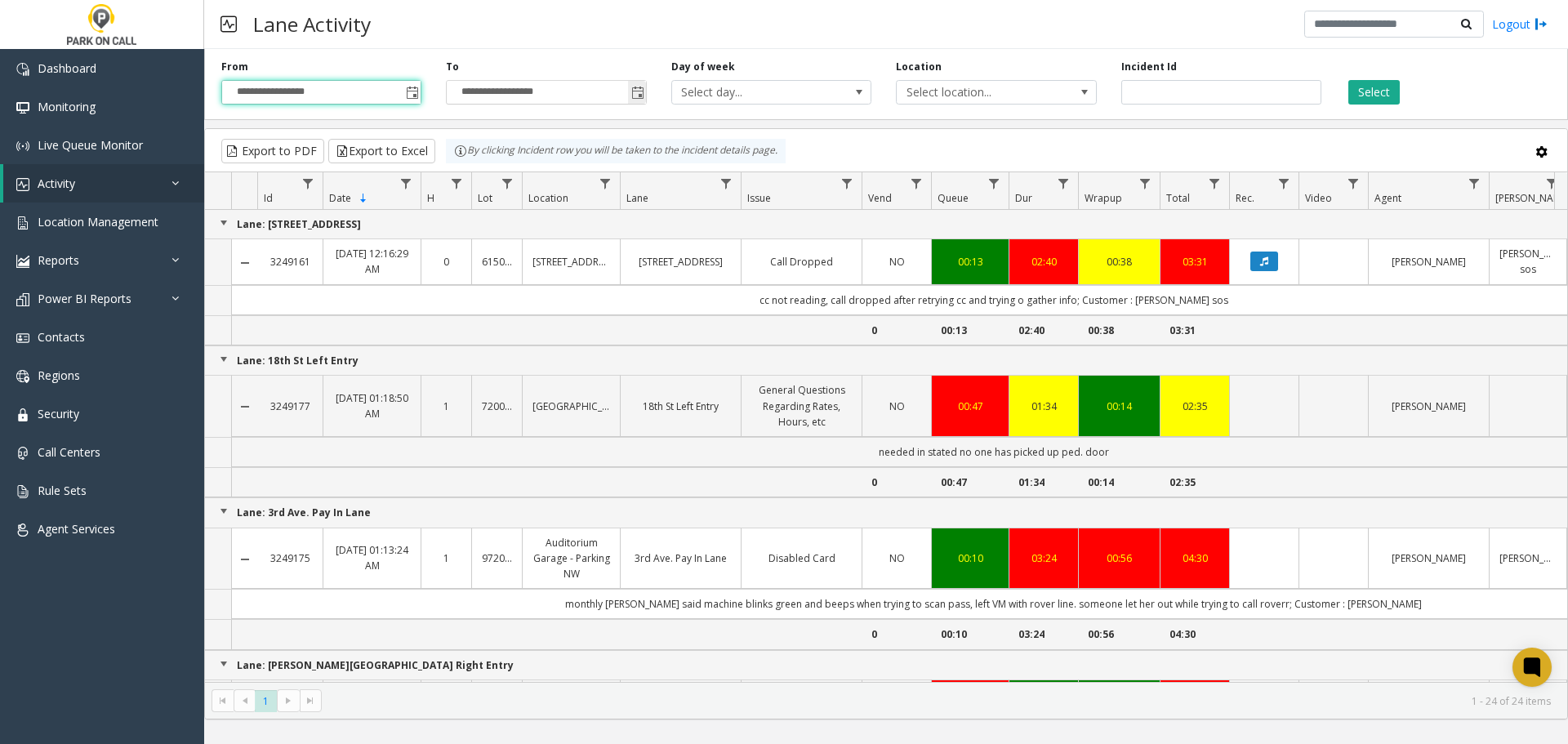
click at [641, 92] on span "Toggle popup" at bounding box center [637, 92] width 13 height 13
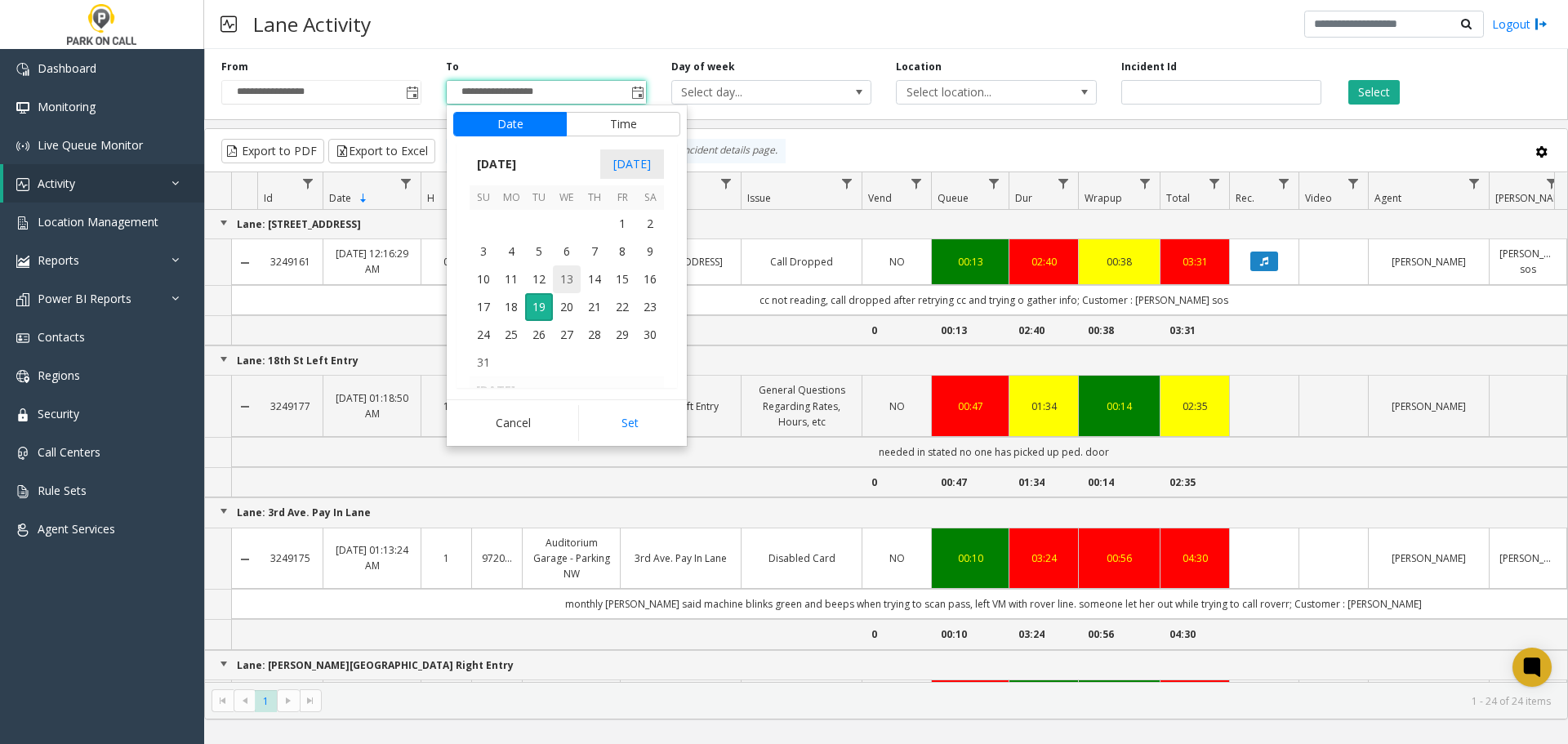
click at [570, 278] on span "13" at bounding box center [567, 279] width 28 height 28
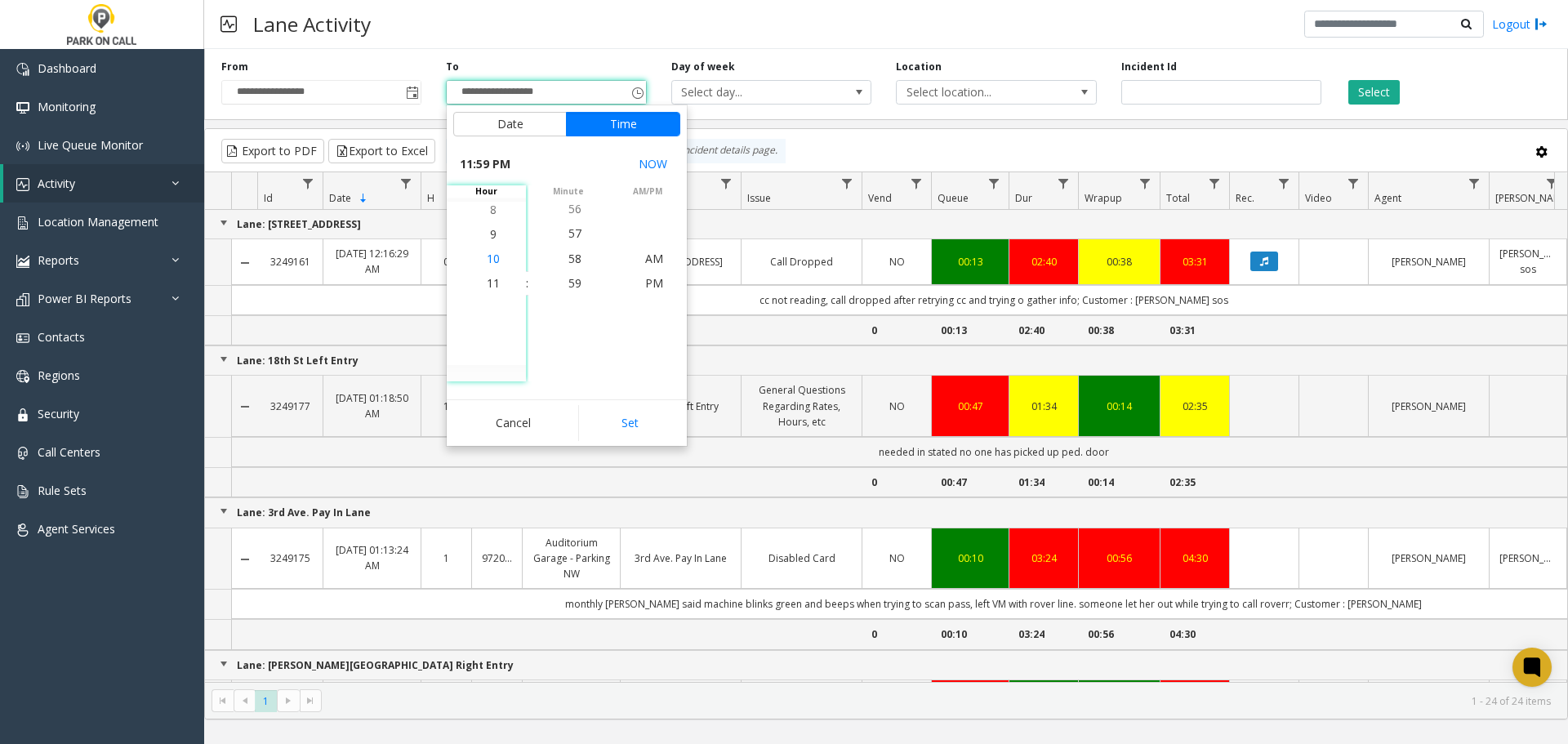
click at [489, 258] on span "10" at bounding box center [493, 258] width 13 height 16
click at [657, 283] on span "PM" at bounding box center [654, 283] width 18 height 16
click at [645, 281] on span "PM" at bounding box center [654, 283] width 18 height 16
click at [633, 422] on button "Set" at bounding box center [630, 423] width 103 height 36
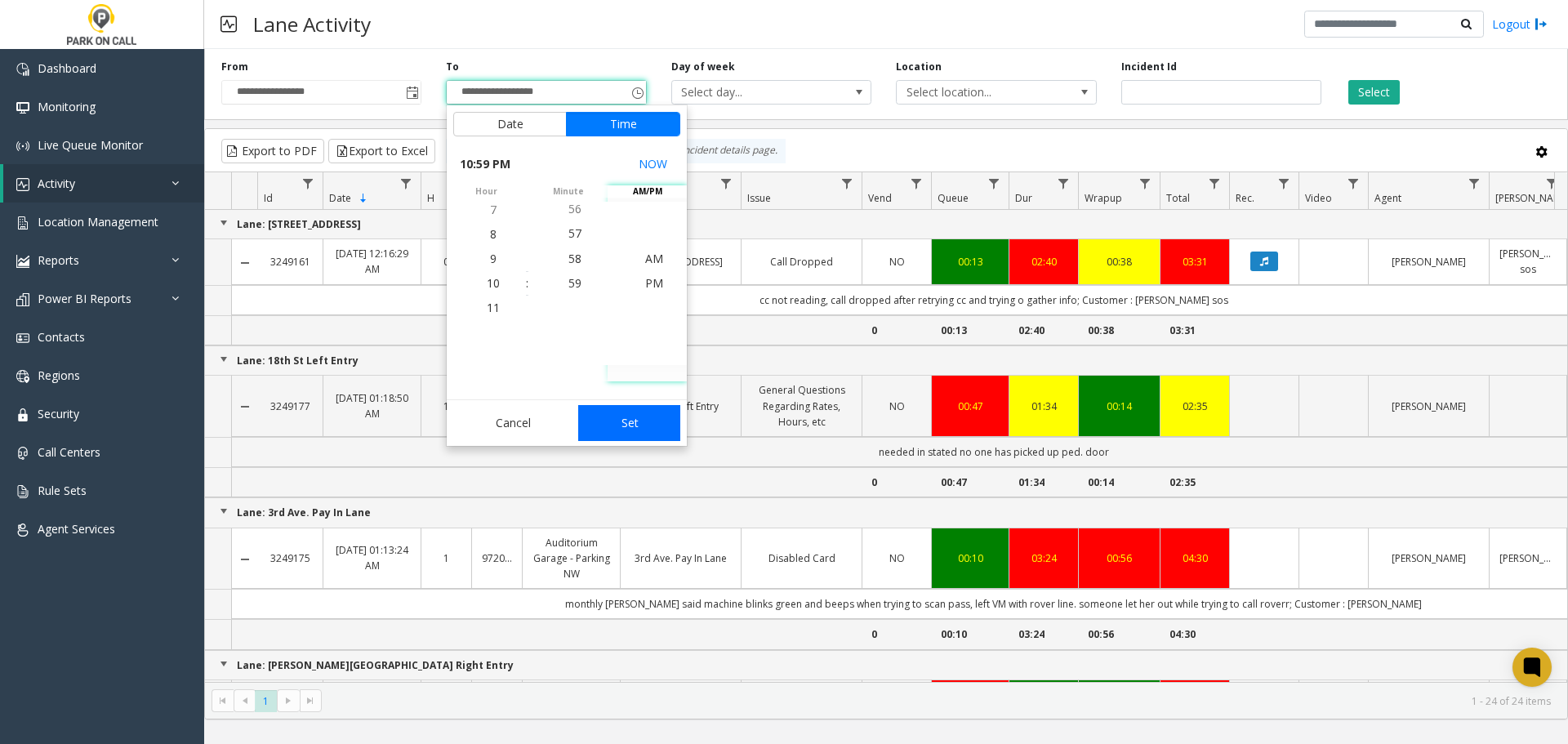
type input "**********"
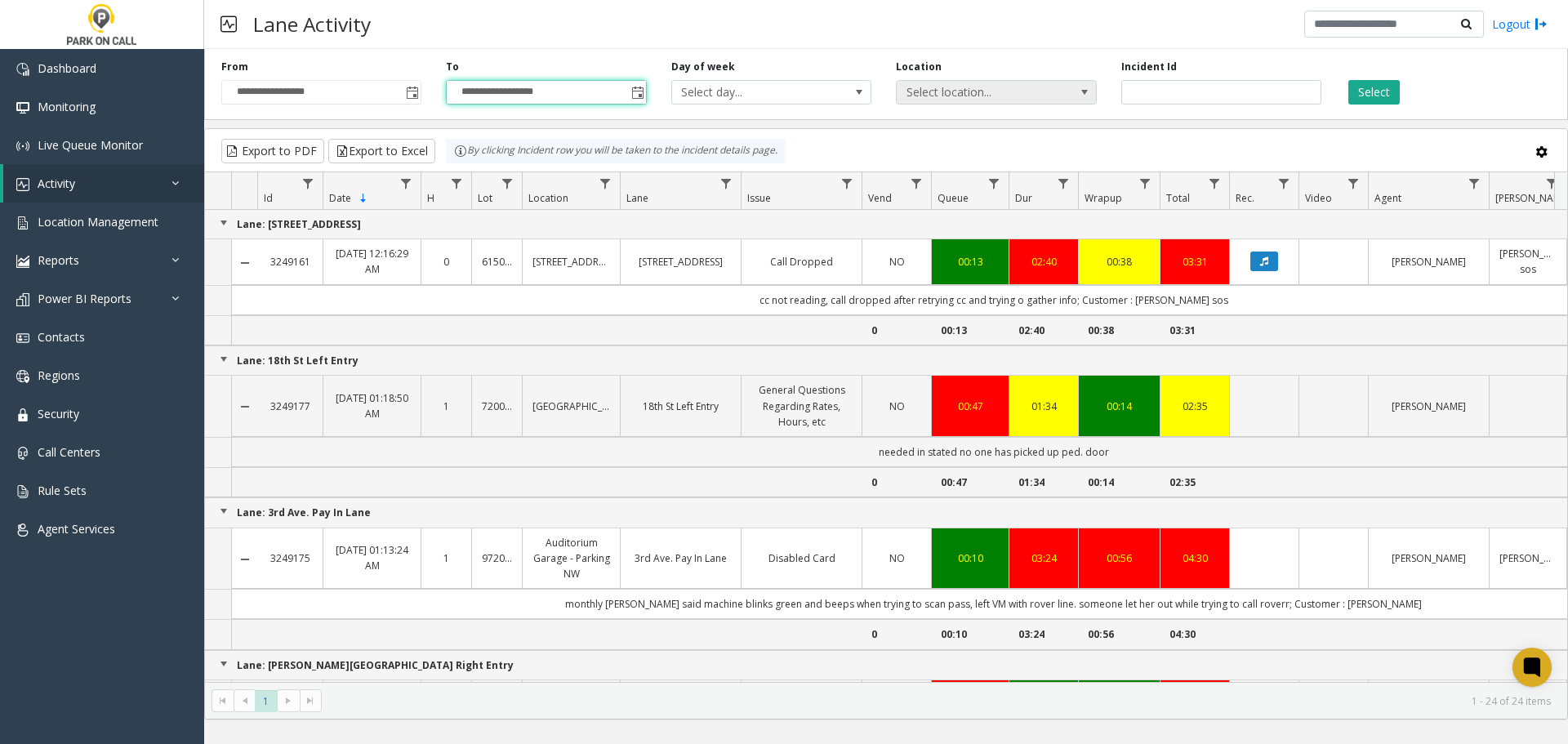
click at [821, 90] on span "Select location..." at bounding box center [977, 91] width 159 height 23
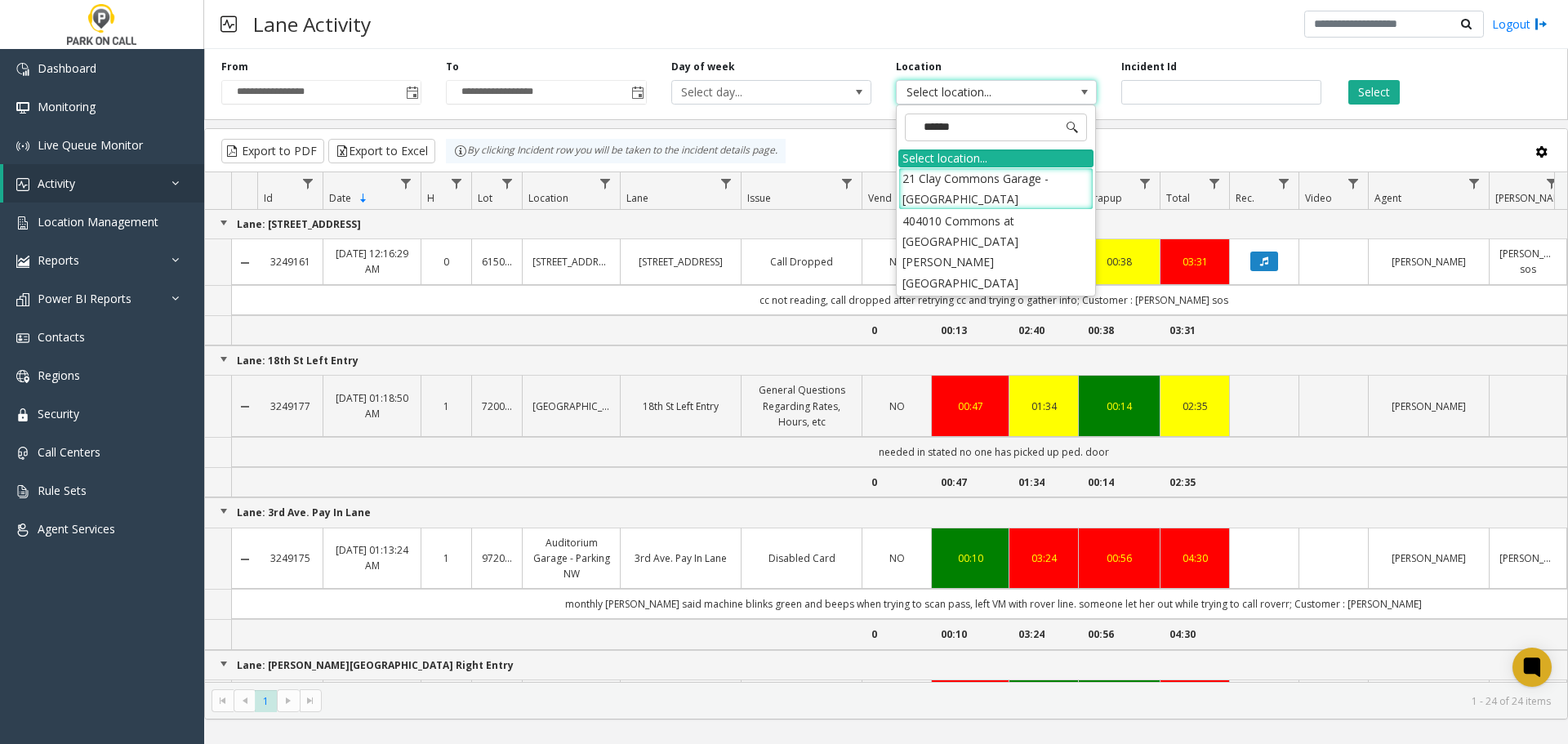
type input "*******"
click at [821, 231] on li "404010 Commons at [GEOGRAPHIC_DATA][PERSON_NAME] [GEOGRAPHIC_DATA]" at bounding box center [996, 251] width 195 height 84
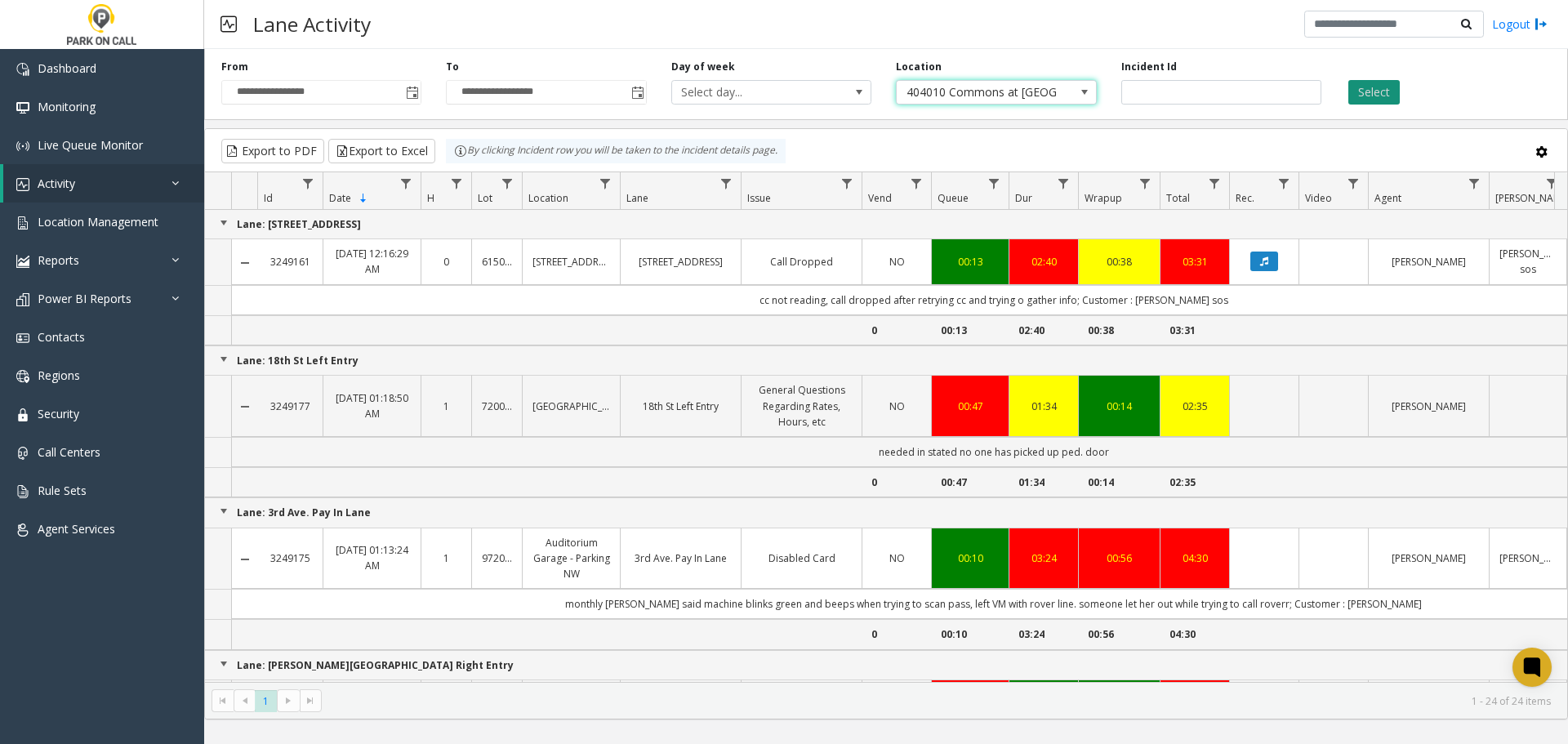
click at [821, 92] on button "Select" at bounding box center [1374, 92] width 52 height 25
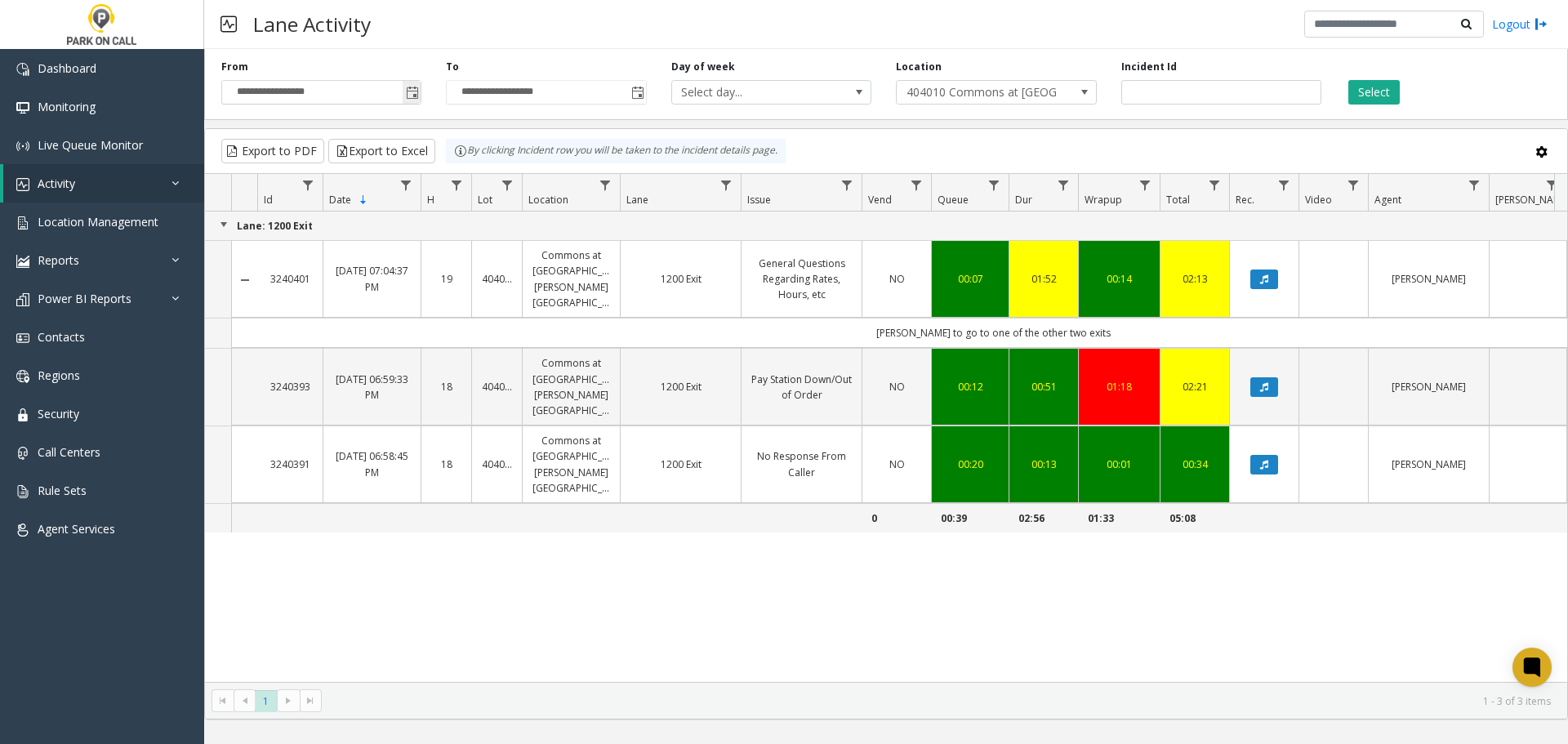
click at [415, 95] on span "Toggle popup" at bounding box center [412, 92] width 13 height 13
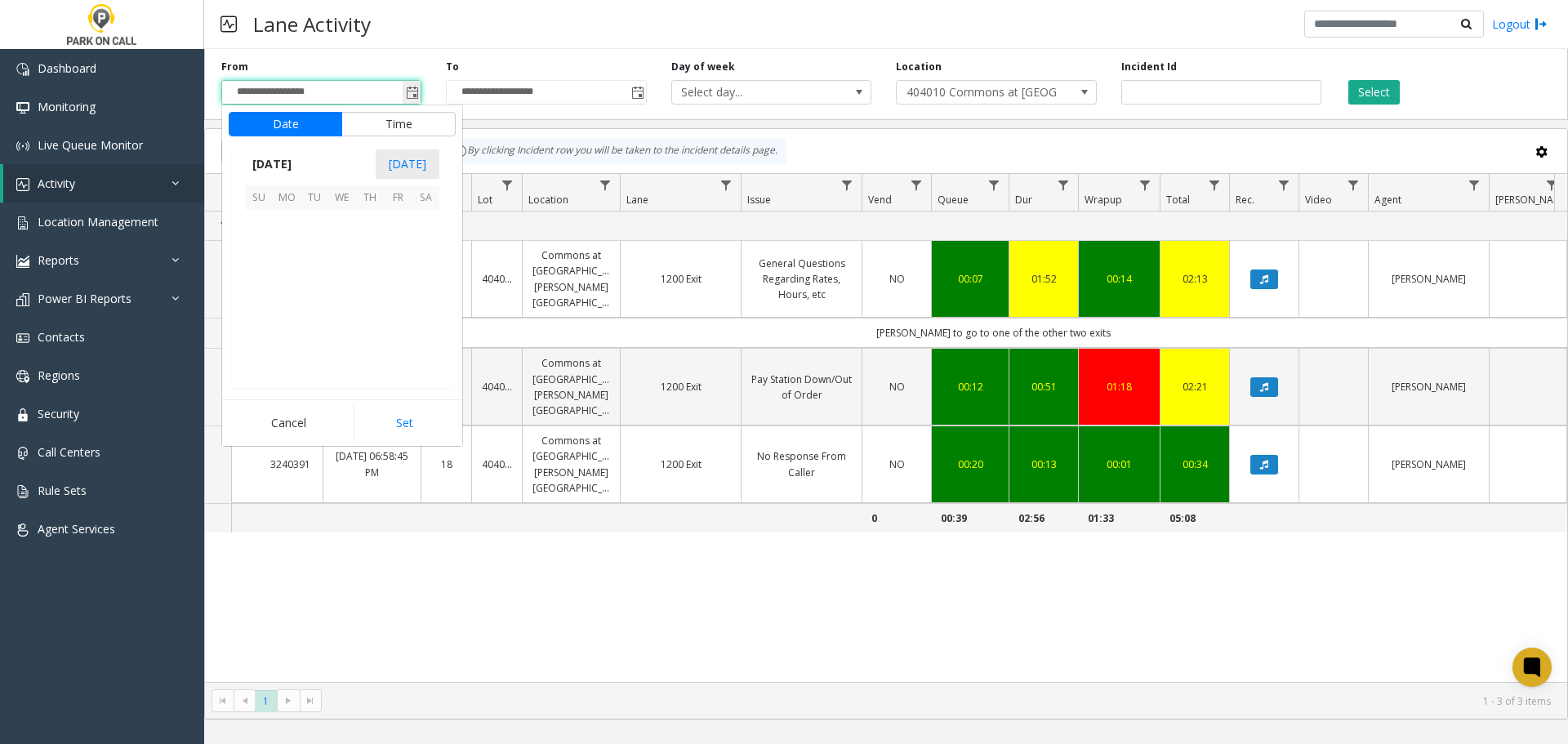
scroll to position [25, 0]
click at [412, 126] on button "Time" at bounding box center [398, 124] width 114 height 25
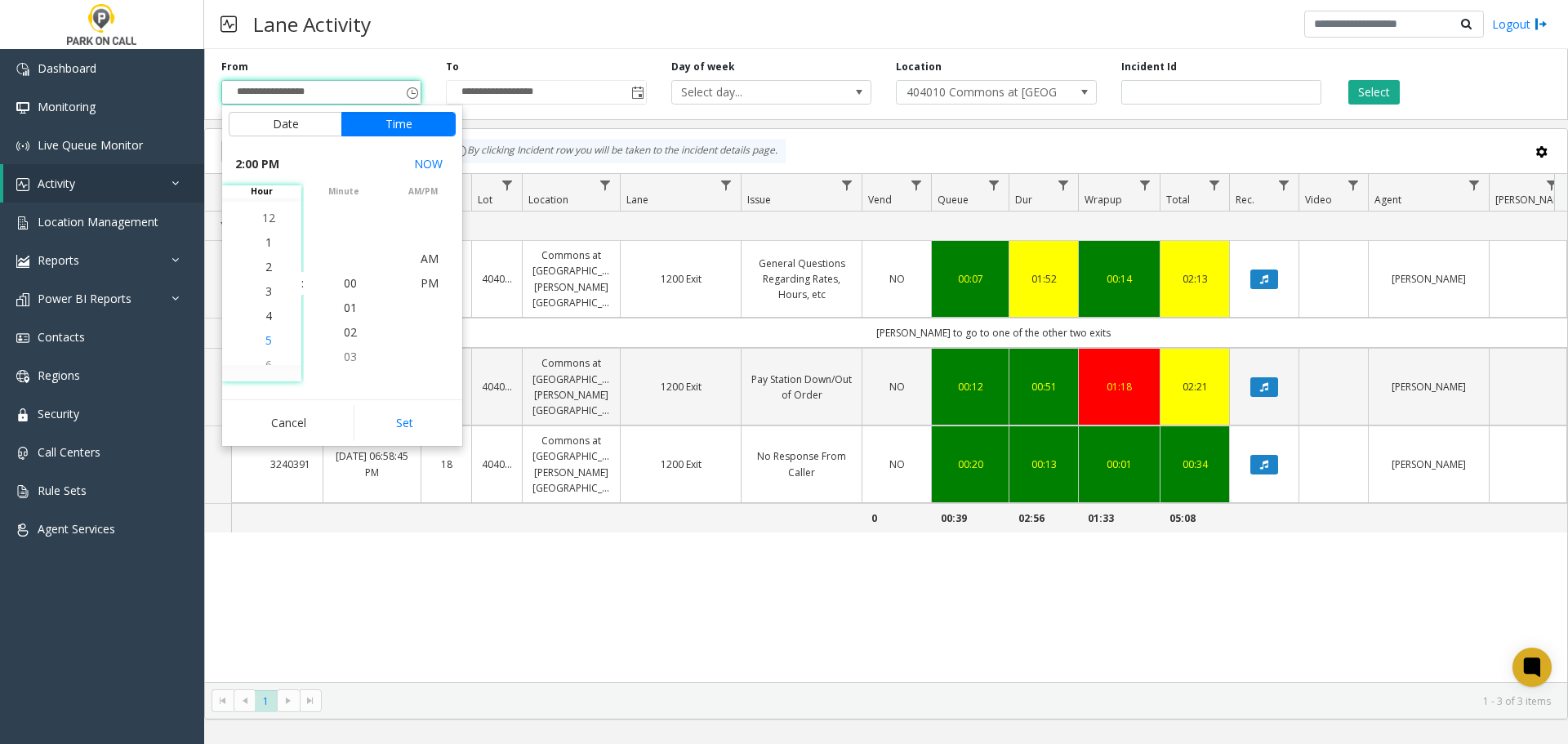
scroll to position [343, 0]
click at [267, 264] on li "1" at bounding box center [269, 258] width 58 height 25
drag, startPoint x: 401, startPoint y: 420, endPoint x: 419, endPoint y: 422, distance: 18.1
click at [401, 421] on button "Set" at bounding box center [405, 423] width 103 height 36
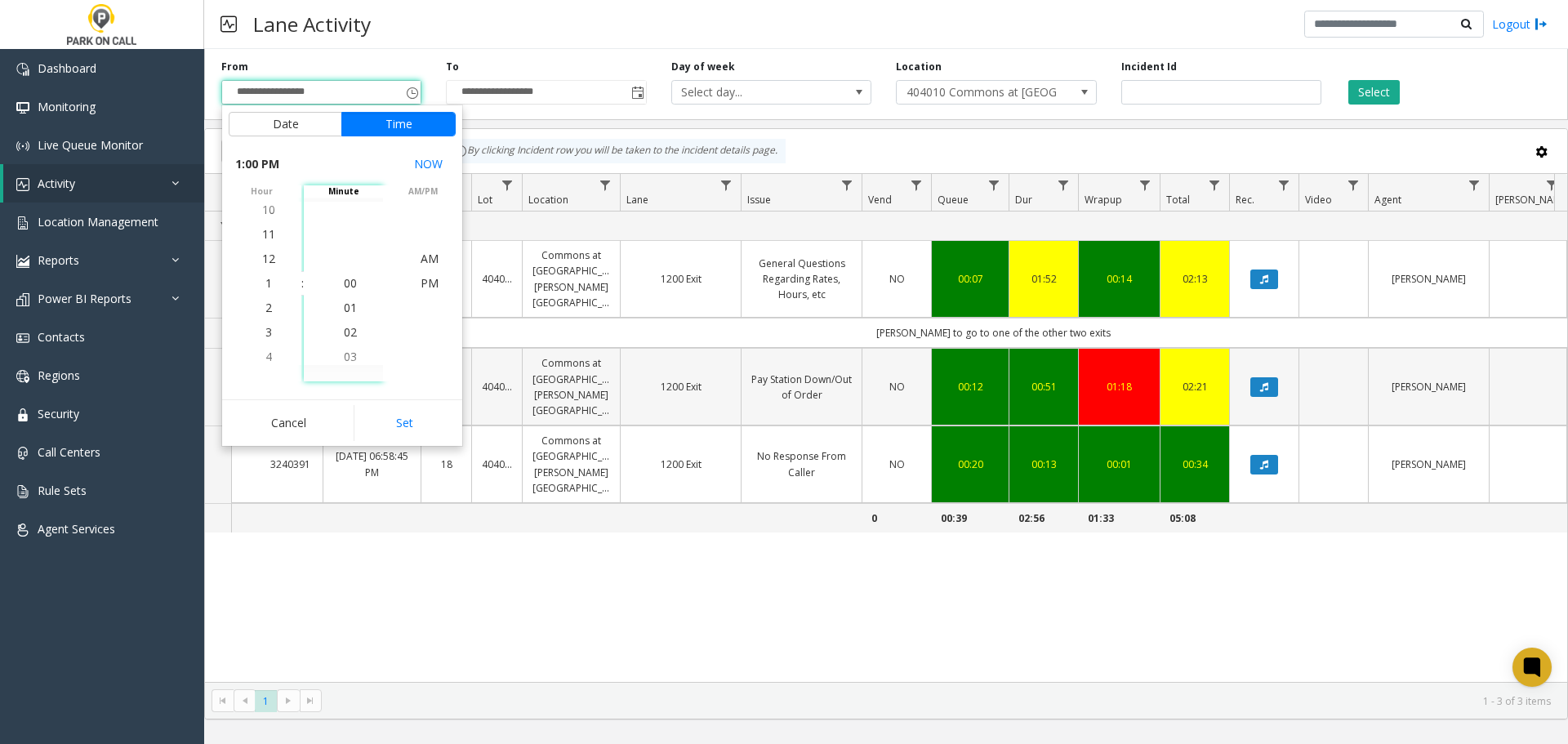
type input "**********"
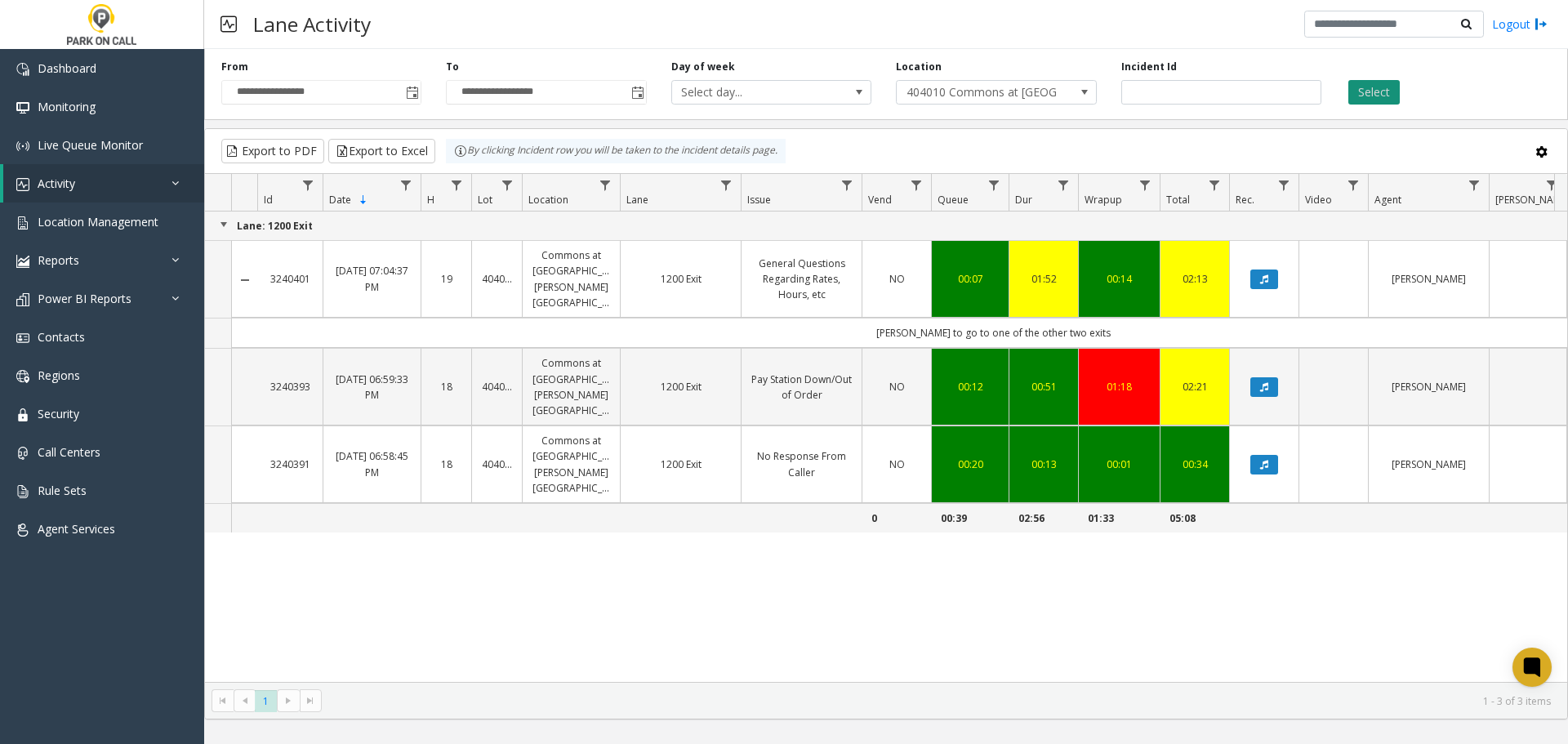
click at [821, 94] on button "Select" at bounding box center [1374, 92] width 52 height 25
